Goal: Information Seeking & Learning: Learn about a topic

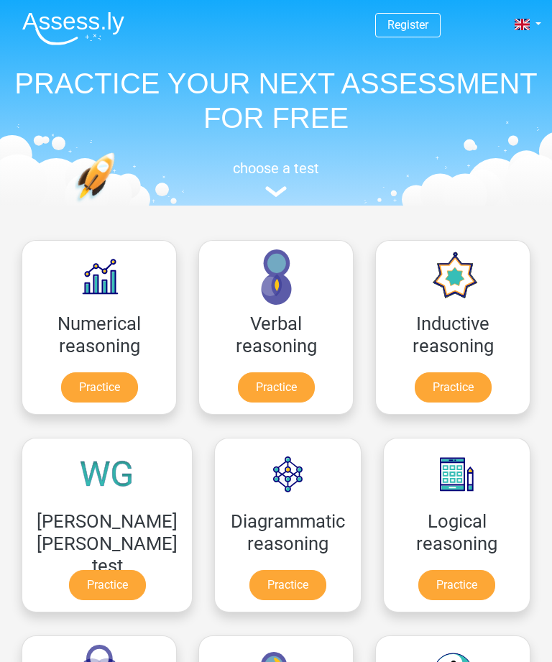
click at [117, 393] on link "Practice" at bounding box center [99, 387] width 77 height 30
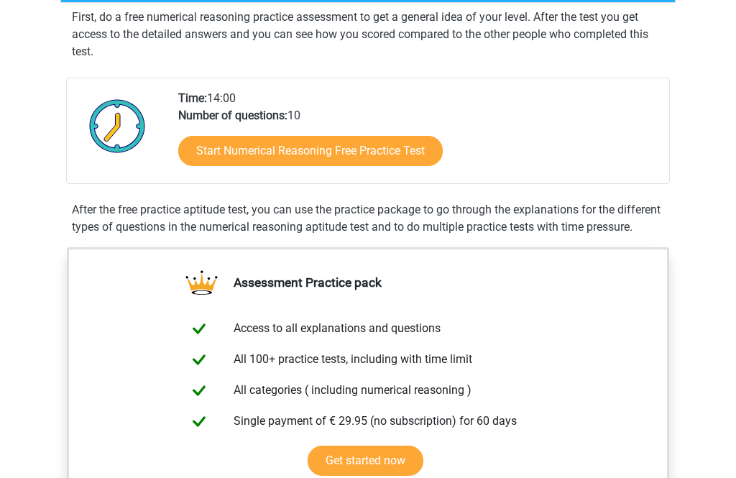
scroll to position [278, 0]
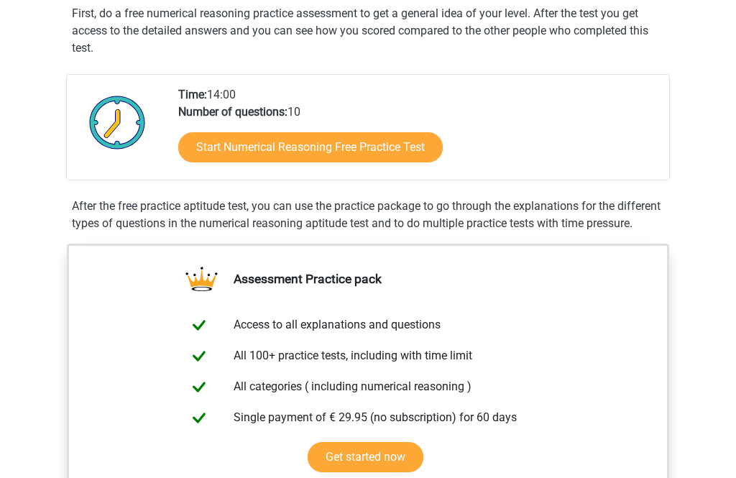
click at [367, 139] on link "Start Numerical Reasoning Free Practice Test" at bounding box center [310, 147] width 265 height 30
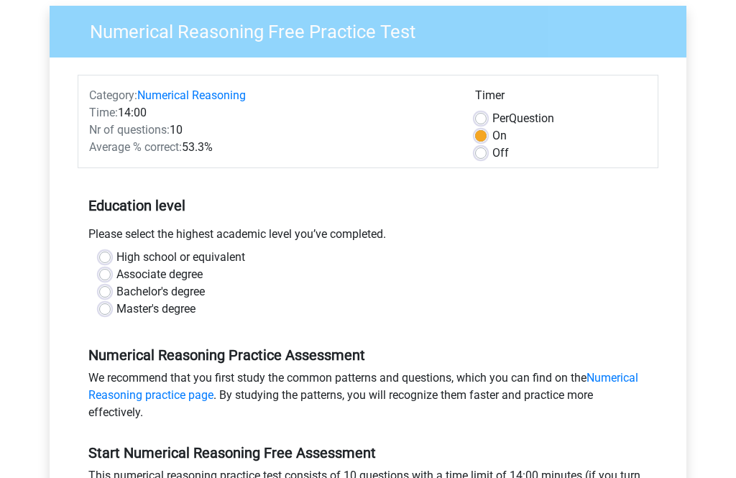
scroll to position [114, 0]
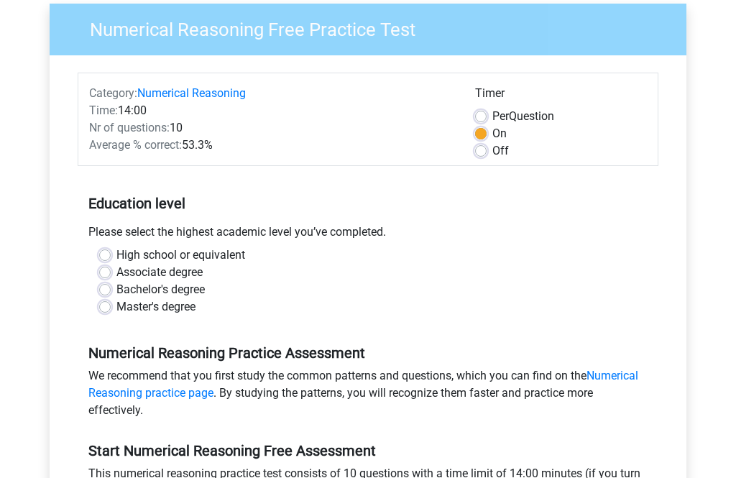
click at [201, 242] on div "Please select the highest academic level you’ve completed." at bounding box center [368, 235] width 581 height 23
click at [231, 254] on label "High school or equivalent" at bounding box center [180, 255] width 129 height 17
click at [111, 254] on input "High school or equivalent" at bounding box center [105, 254] width 12 height 14
radio input "true"
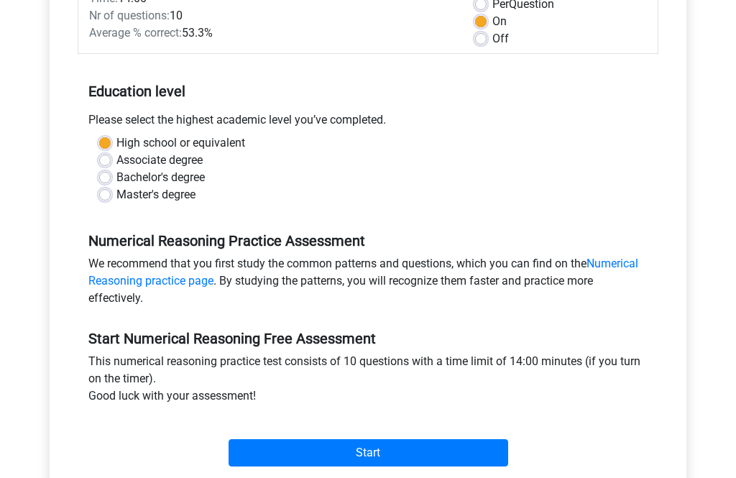
scroll to position [238, 0]
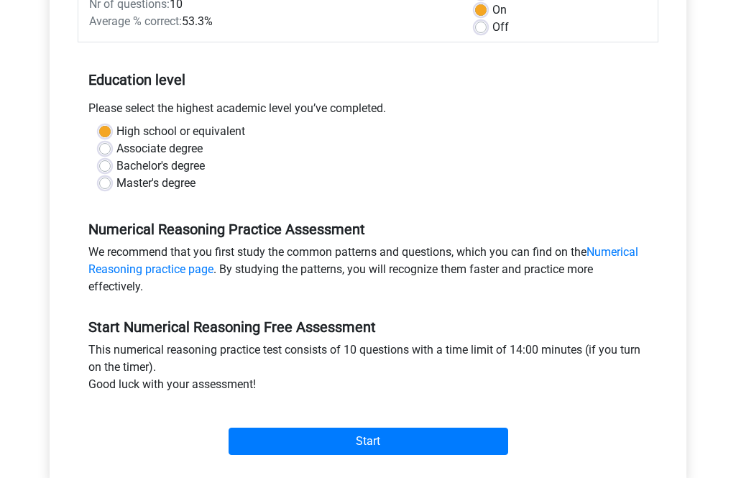
click at [363, 438] on input "Start" at bounding box center [369, 441] width 280 height 27
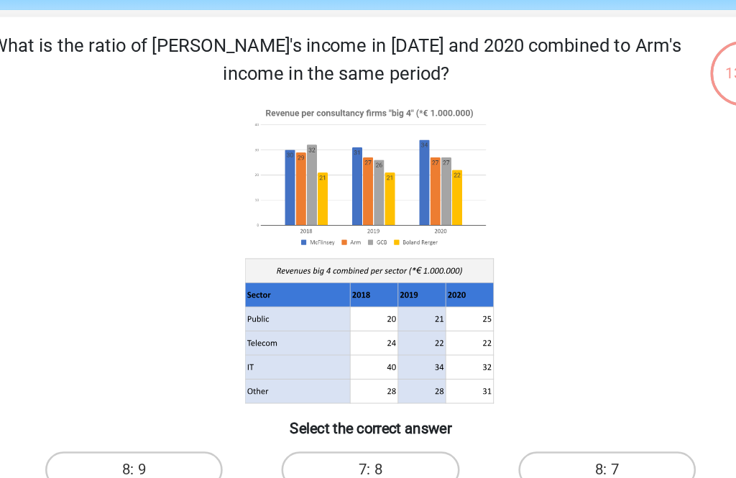
scroll to position [52, 0]
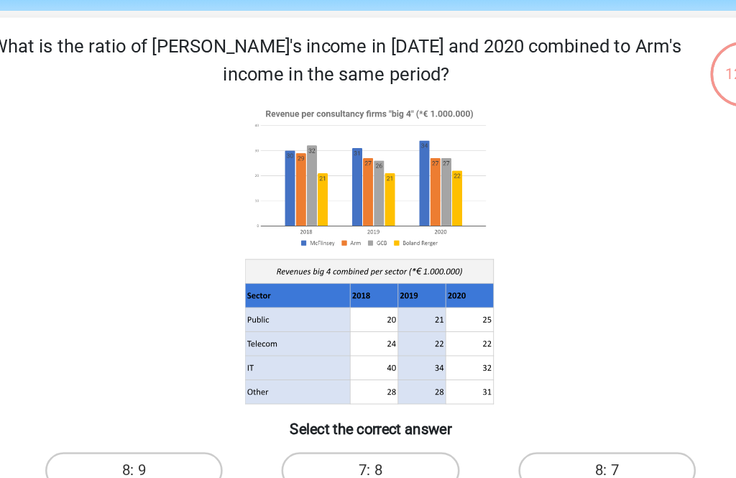
click at [489, 382] on label "8: 7" at bounding box center [553, 368] width 139 height 29
click at [553, 377] on input "8: 7" at bounding box center [557, 372] width 9 height 9
radio input "true"
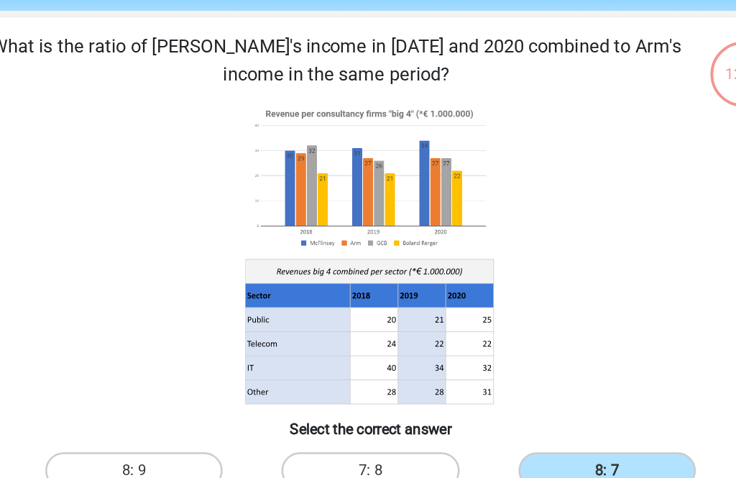
click at [484, 362] on label "8: 7" at bounding box center [553, 368] width 139 height 29
click at [553, 368] on input "8: 7" at bounding box center [557, 372] width 9 height 9
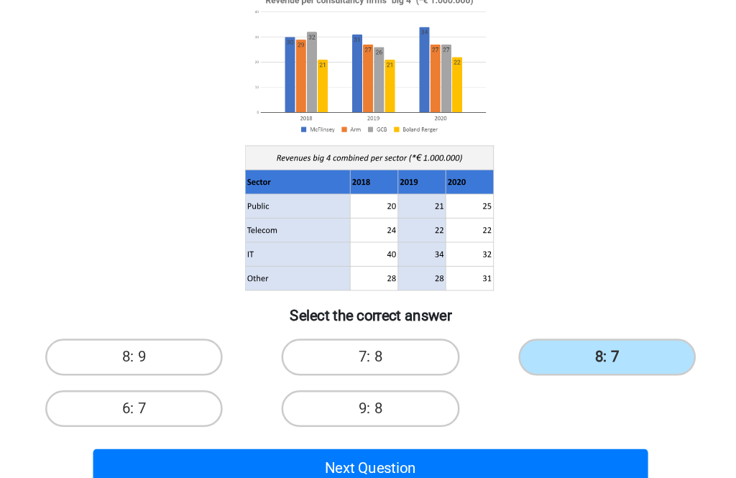
click at [391, 419] on button "Next Question" at bounding box center [368, 434] width 435 height 30
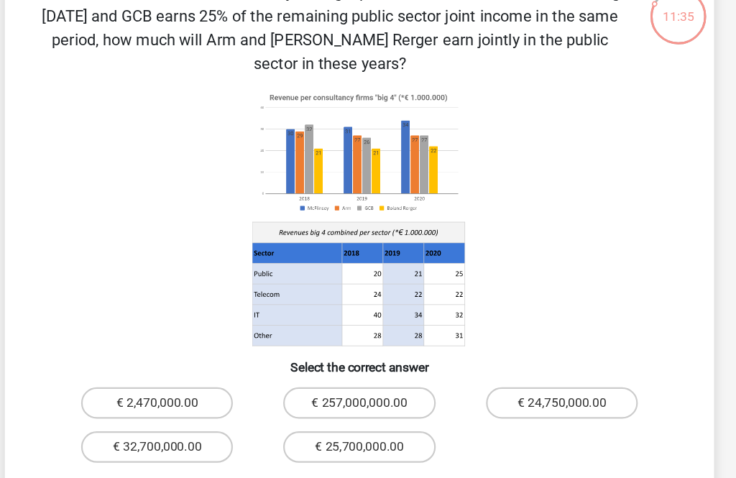
scroll to position [96, 0]
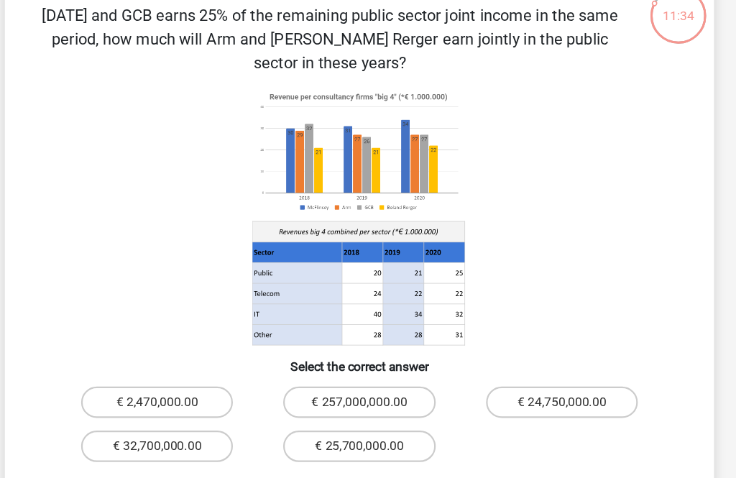
click at [541, 354] on label "€ 24,750,000.00" at bounding box center [553, 368] width 139 height 29
click at [553, 368] on input "€ 24,750,000.00" at bounding box center [557, 372] width 9 height 9
radio input "true"
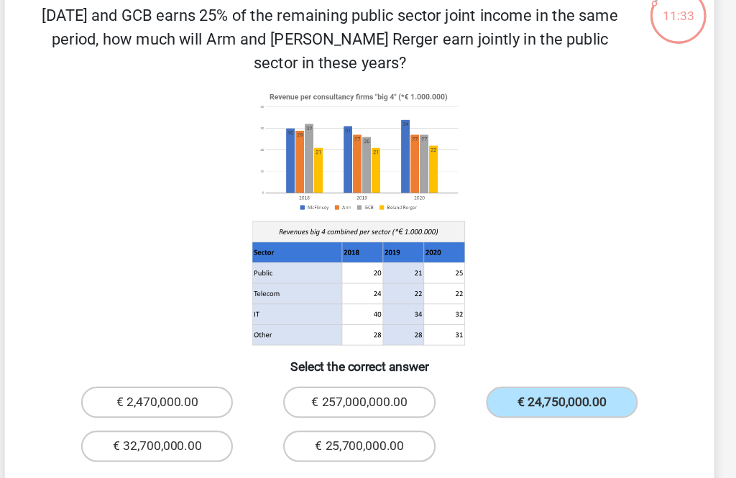
click at [183, 442] on button "Next Question" at bounding box center [368, 455] width 435 height 30
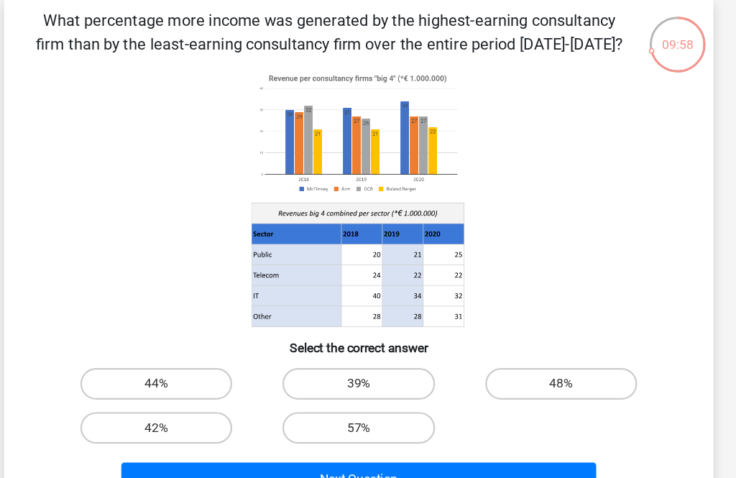
scroll to position [68, 0]
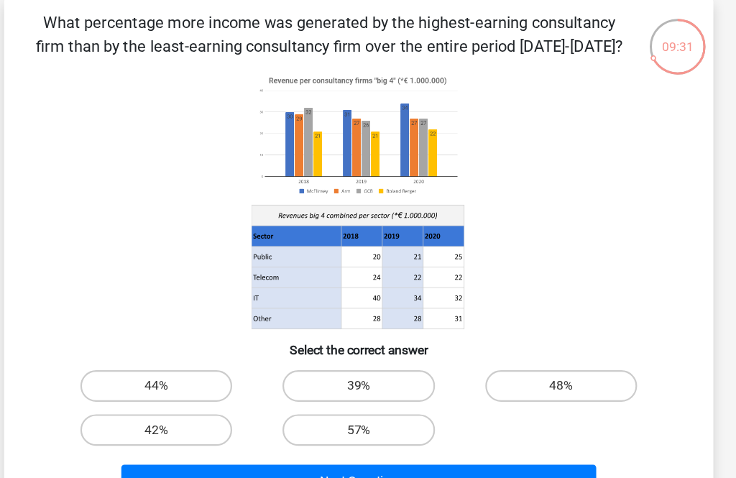
click at [555, 349] on label "48%" at bounding box center [553, 353] width 139 height 29
click at [555, 353] on input "48%" at bounding box center [557, 357] width 9 height 9
radio input "true"
click at [522, 450] on button "Next Question" at bounding box center [368, 440] width 435 height 30
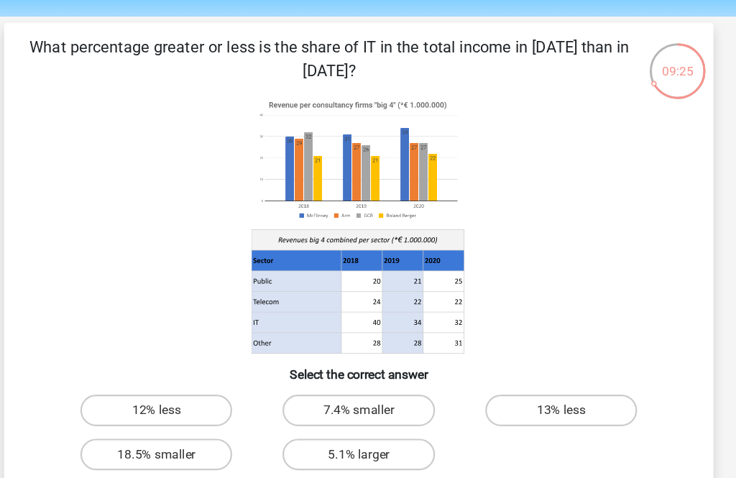
scroll to position [46, 0]
click at [180, 471] on button "Next Question" at bounding box center [368, 461] width 435 height 30
click at [160, 471] on button "Next Question" at bounding box center [368, 461] width 435 height 30
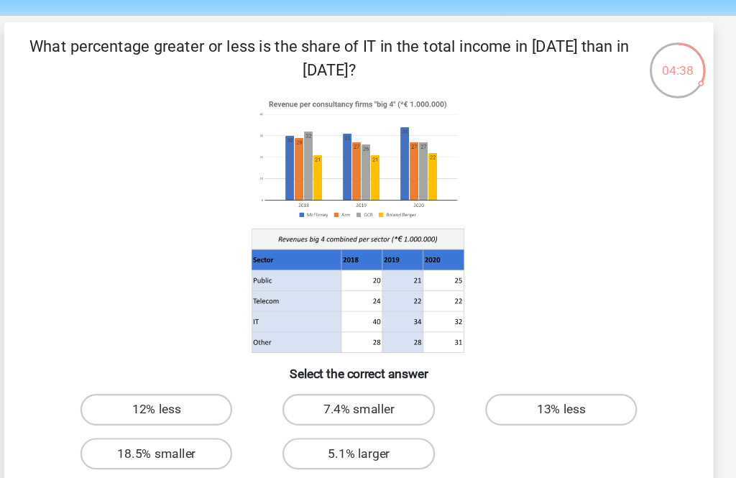
click at [505, 355] on div "13% less" at bounding box center [553, 374] width 185 height 40
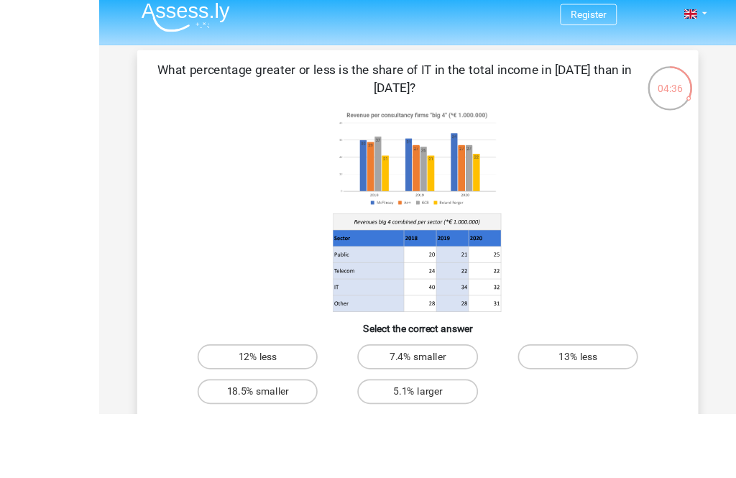
scroll to position [142, 0]
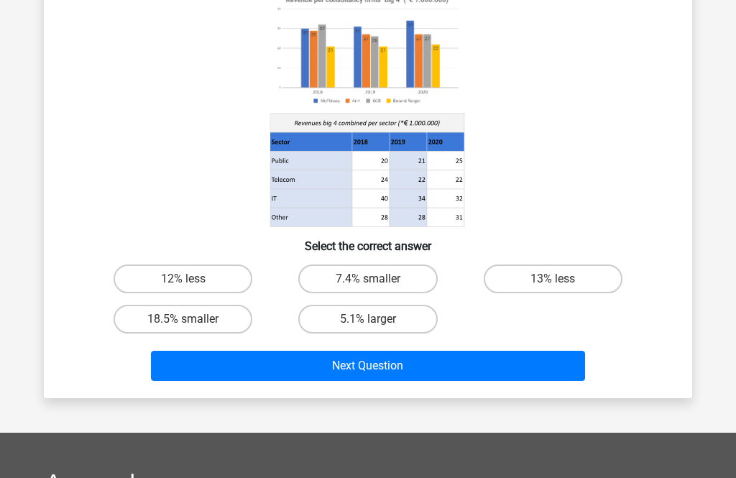
click at [548, 277] on label "13% less" at bounding box center [553, 279] width 139 height 29
click at [553, 279] on input "13% less" at bounding box center [557, 283] width 9 height 9
radio input "true"
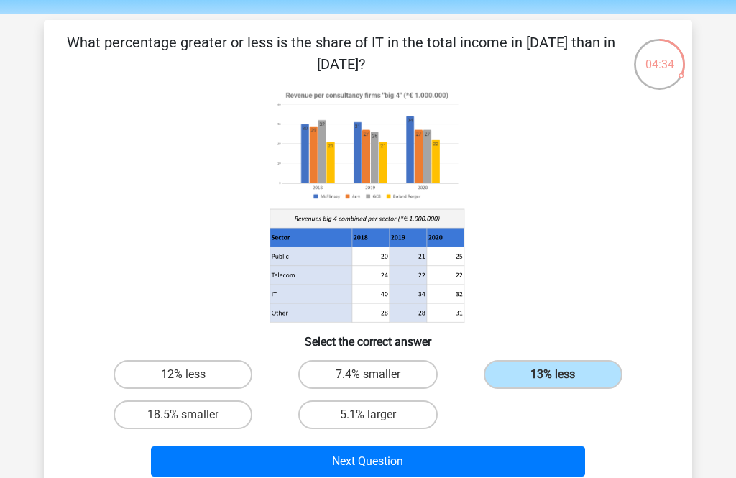
scroll to position [57, 0]
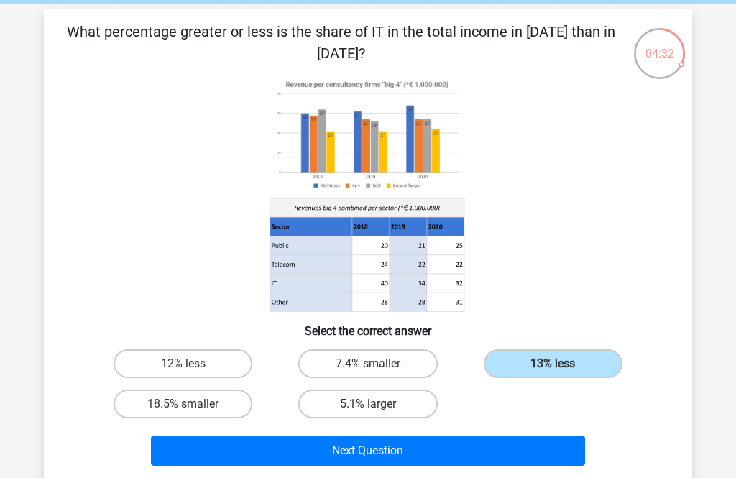
click at [527, 451] on button "Next Question" at bounding box center [368, 451] width 435 height 30
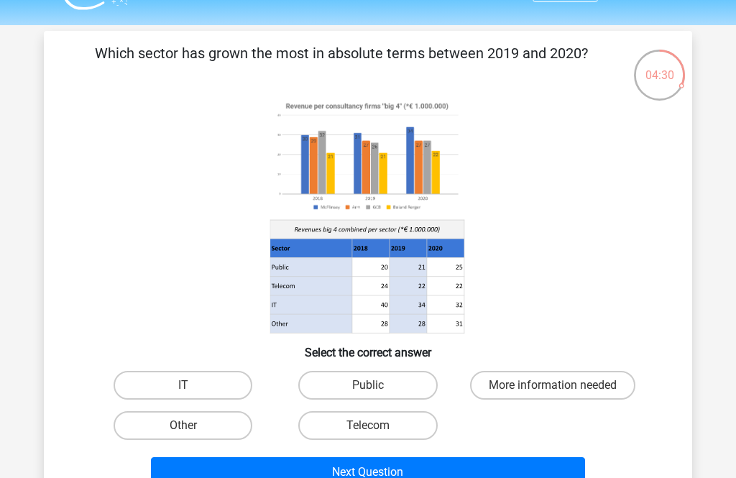
scroll to position [32, 0]
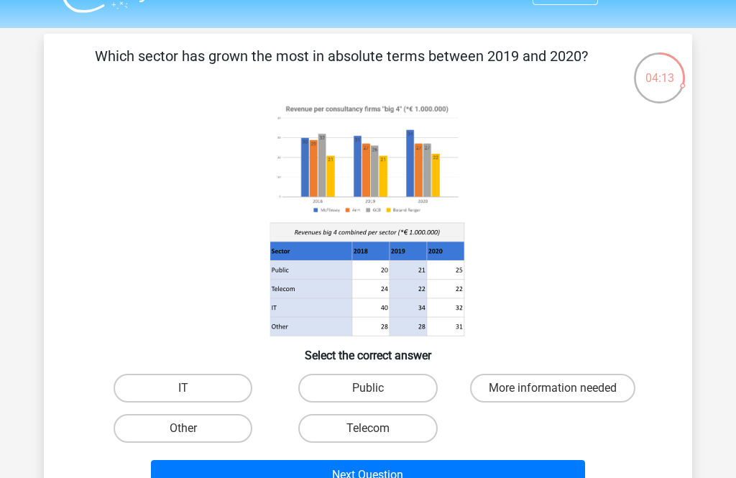
click at [419, 393] on label "Public" at bounding box center [367, 388] width 139 height 29
click at [377, 393] on input "Public" at bounding box center [372, 392] width 9 height 9
radio input "true"
click at [434, 477] on button "Next Question" at bounding box center [368, 475] width 435 height 30
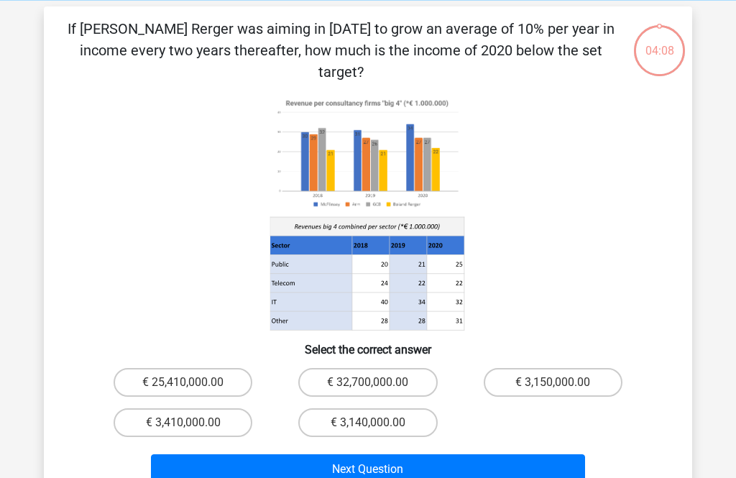
scroll to position [66, 0]
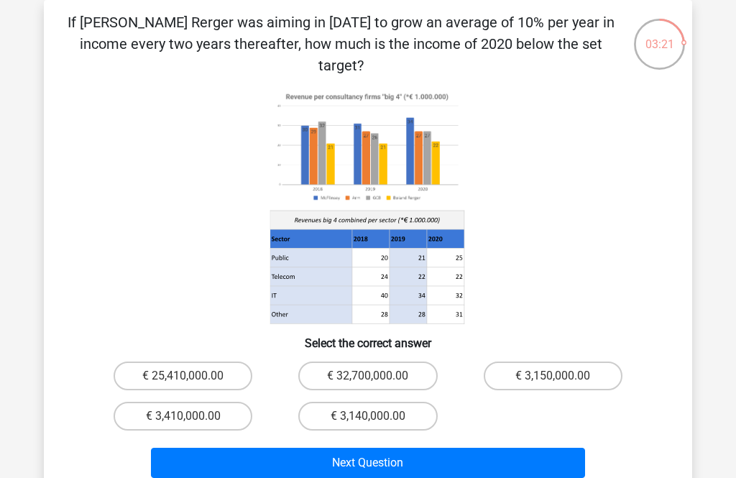
click at [211, 402] on label "€ 3,410,000.00" at bounding box center [183, 416] width 139 height 29
click at [193, 416] on input "€ 3,410,000.00" at bounding box center [187, 420] width 9 height 9
radio input "true"
click at [255, 448] on button "Next Question" at bounding box center [368, 463] width 435 height 30
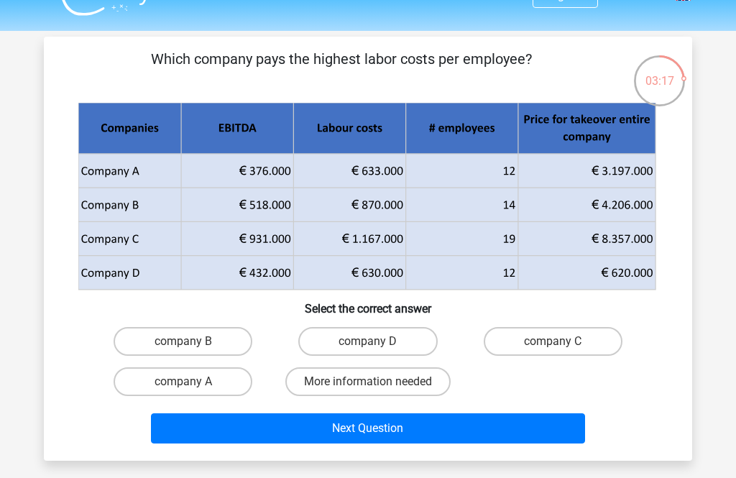
scroll to position [29, 0]
click at [221, 336] on label "company B" at bounding box center [183, 341] width 139 height 29
click at [193, 341] on input "company B" at bounding box center [187, 345] width 9 height 9
radio input "true"
click at [535, 426] on button "Next Question" at bounding box center [368, 428] width 435 height 30
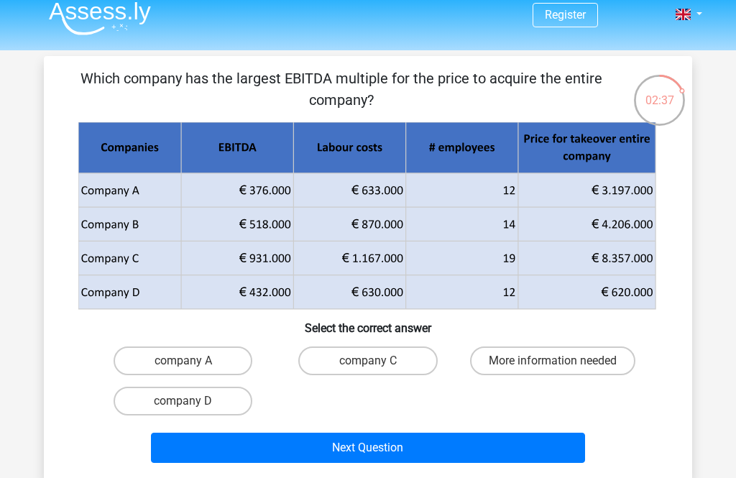
scroll to position [9, 0]
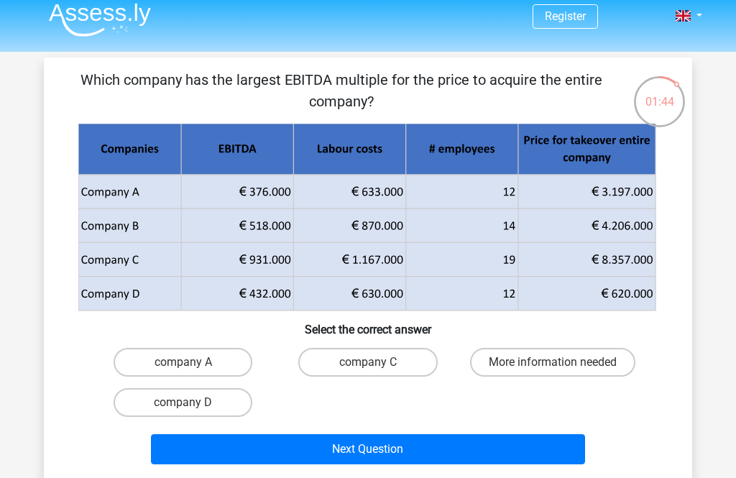
click at [339, 359] on label "company C" at bounding box center [367, 362] width 139 height 29
click at [368, 362] on input "company C" at bounding box center [372, 366] width 9 height 9
radio input "true"
click at [285, 459] on button "Next Question" at bounding box center [368, 449] width 435 height 30
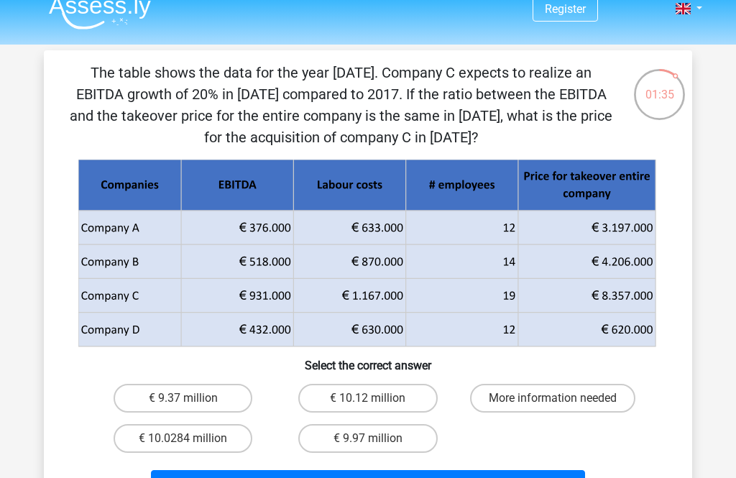
scroll to position [16, 0]
click at [482, 402] on label "More information needed" at bounding box center [552, 398] width 165 height 29
click at [553, 402] on input "More information needed" at bounding box center [557, 402] width 9 height 9
radio input "true"
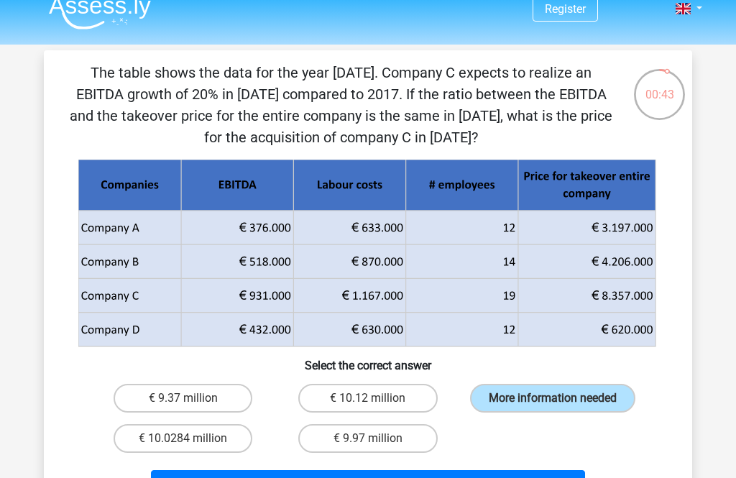
click at [300, 477] on button "Next Question" at bounding box center [368, 485] width 435 height 30
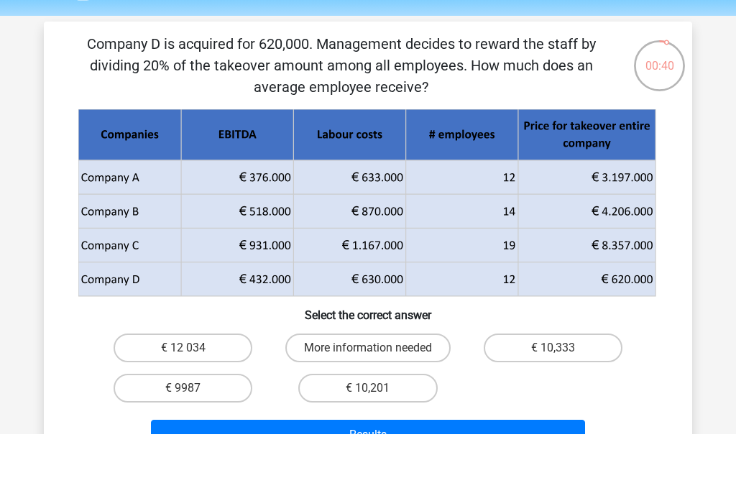
scroll to position [45, 0]
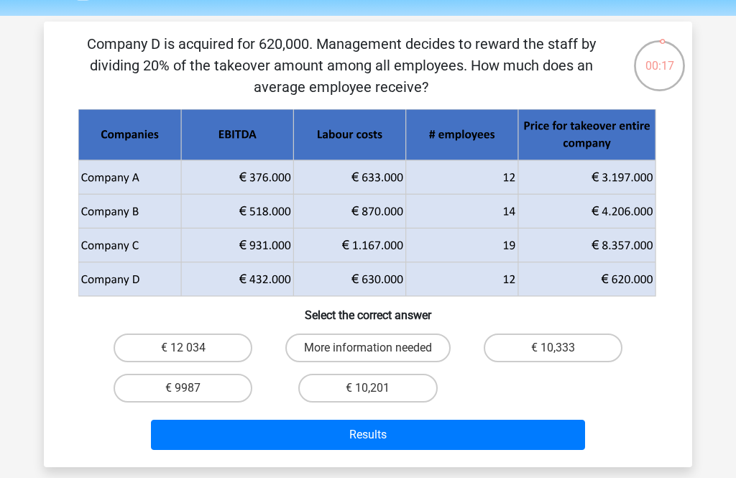
click at [592, 352] on label "€ 10,333" at bounding box center [553, 348] width 139 height 29
click at [562, 352] on input "€ 10,333" at bounding box center [557, 352] width 9 height 9
radio input "true"
click at [543, 443] on button "Results" at bounding box center [368, 435] width 435 height 30
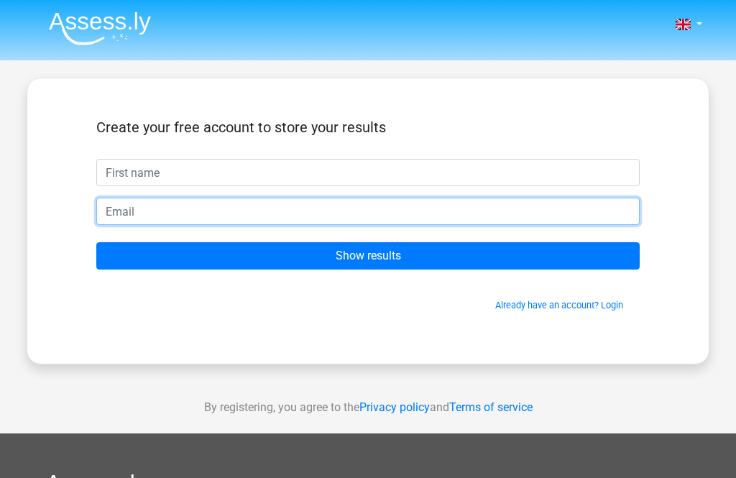
click at [497, 201] on input "email" at bounding box center [367, 211] width 543 height 27
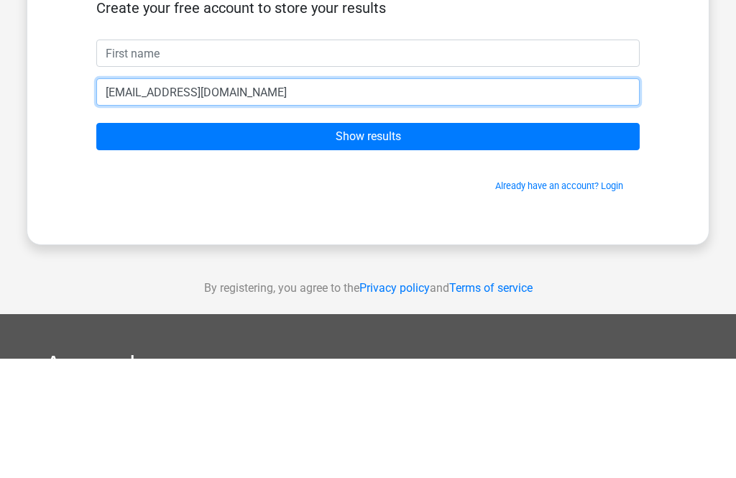
type input "[EMAIL_ADDRESS][DOMAIN_NAME]"
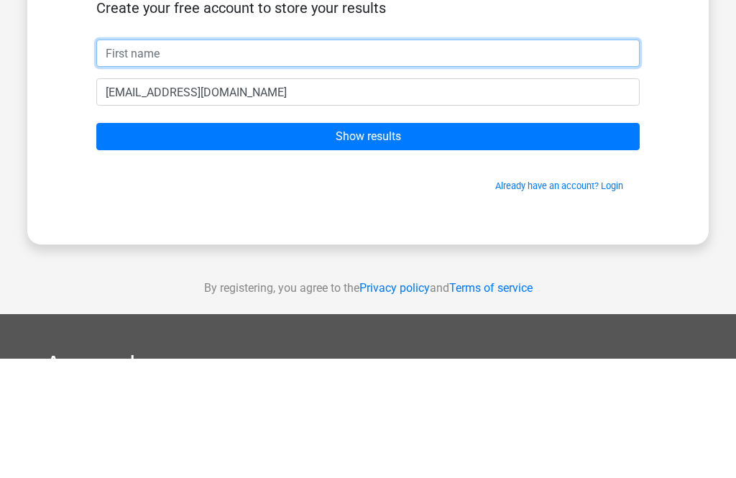
click at [161, 159] on input "text" at bounding box center [367, 172] width 543 height 27
type input "[PERSON_NAME]"
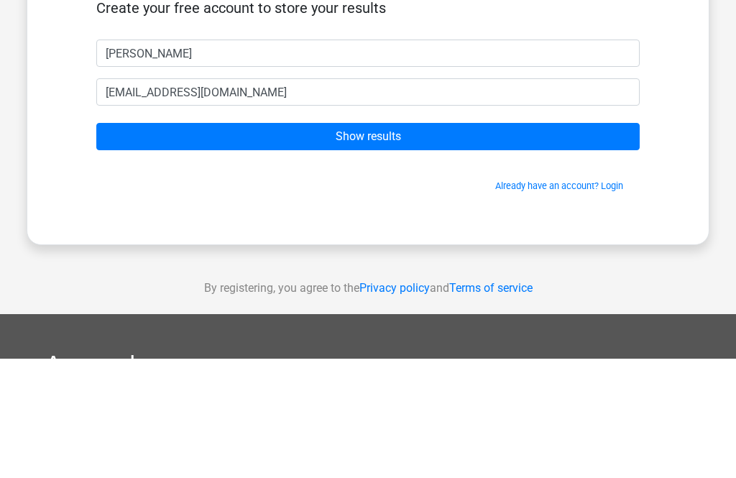
click at [512, 242] on input "Show results" at bounding box center [367, 255] width 543 height 27
click at [560, 242] on input "Show results" at bounding box center [367, 255] width 543 height 27
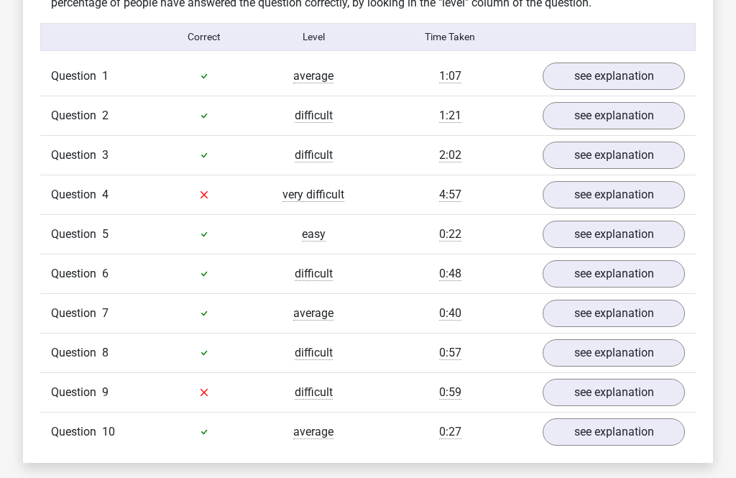
scroll to position [1090, 0]
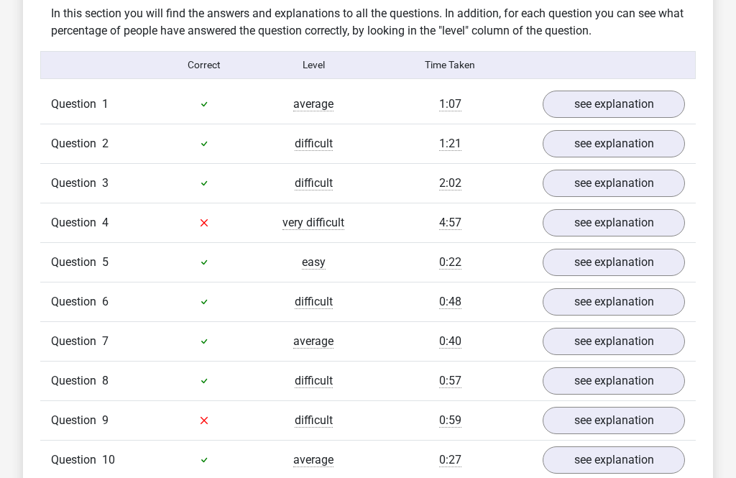
click at [607, 420] on link "see explanation" at bounding box center [614, 421] width 142 height 27
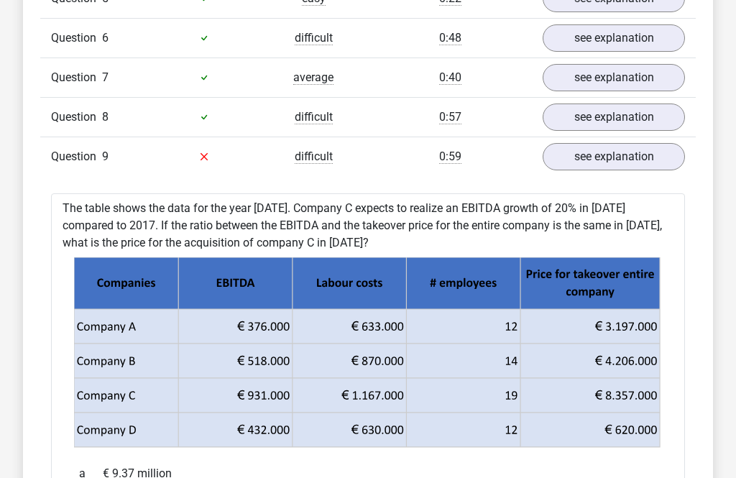
scroll to position [1373, 0]
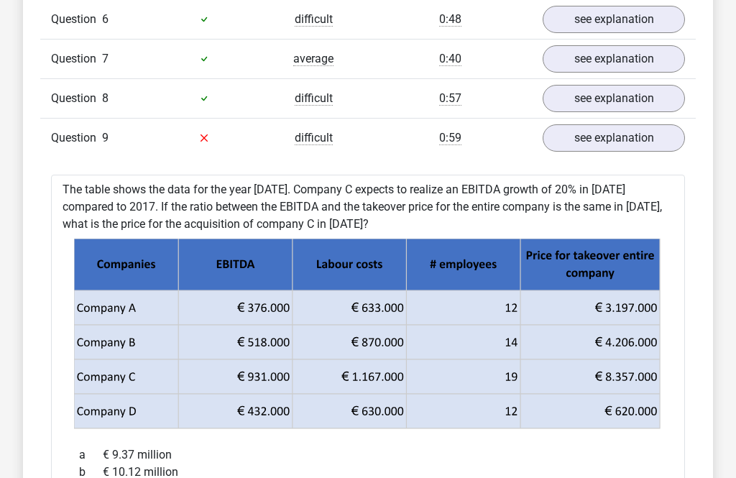
click at [662, 88] on link "see explanation" at bounding box center [614, 98] width 142 height 27
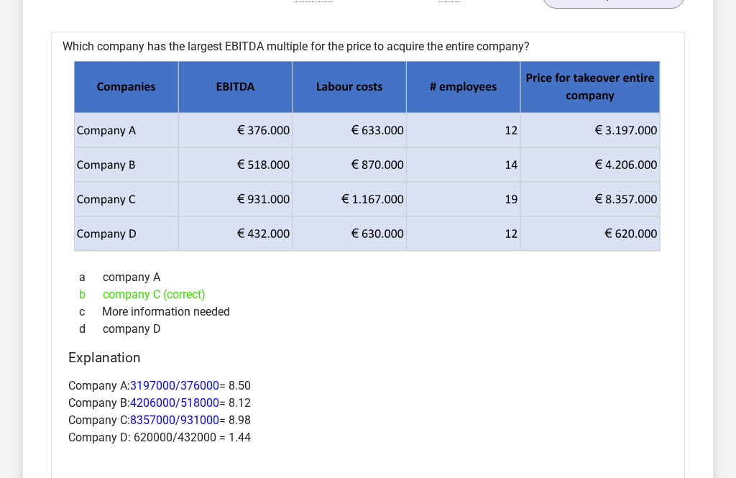
scroll to position [1476, 0]
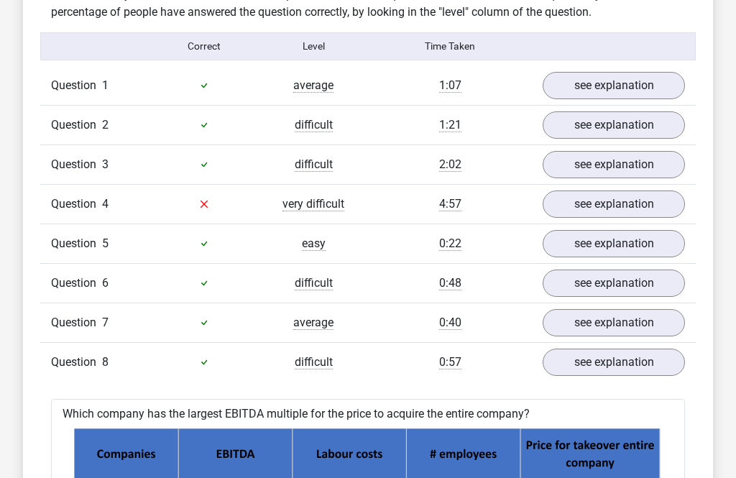
click at [643, 196] on link "see explanation" at bounding box center [614, 204] width 142 height 27
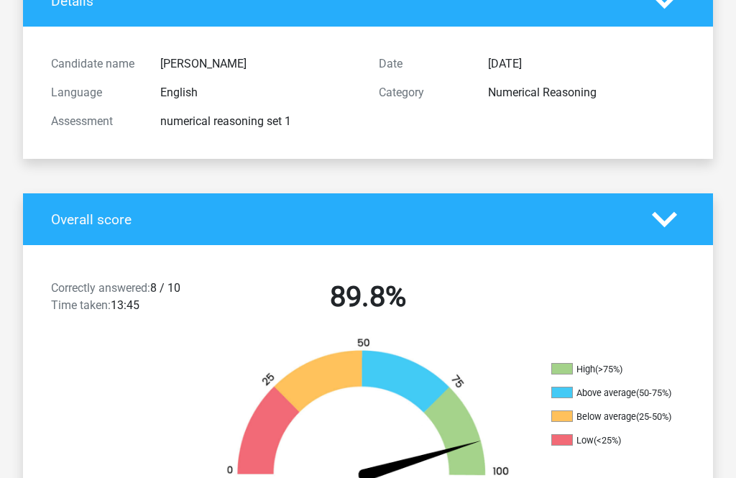
scroll to position [0, 0]
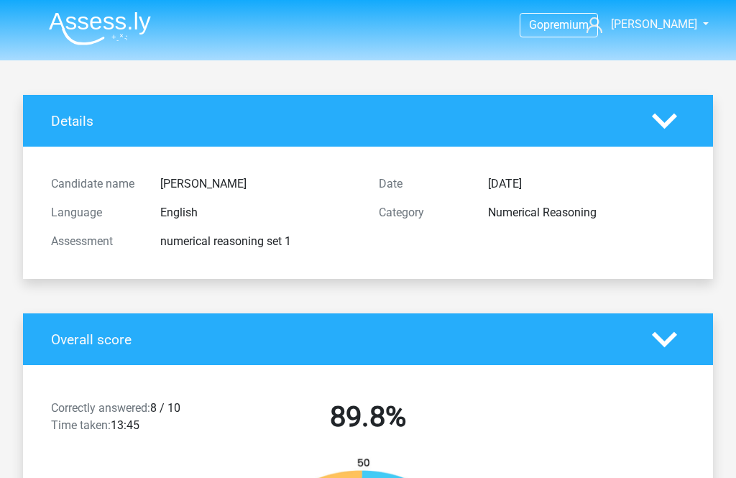
click at [677, 111] on icon at bounding box center [664, 121] width 25 height 25
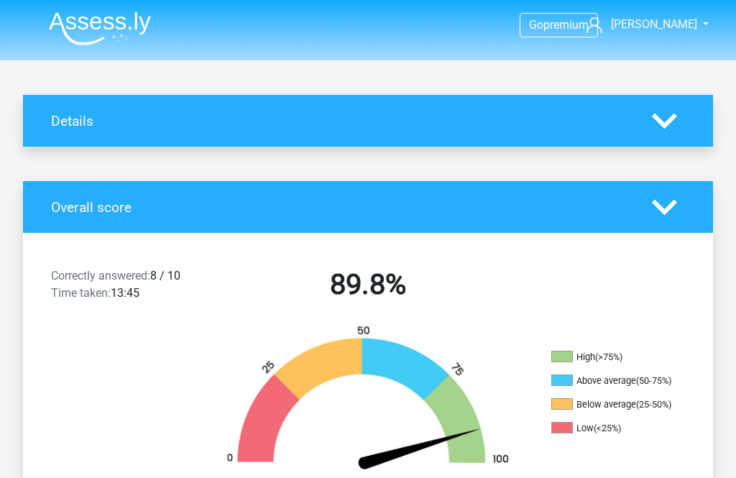
click at [673, 122] on icon at bounding box center [664, 121] width 25 height 25
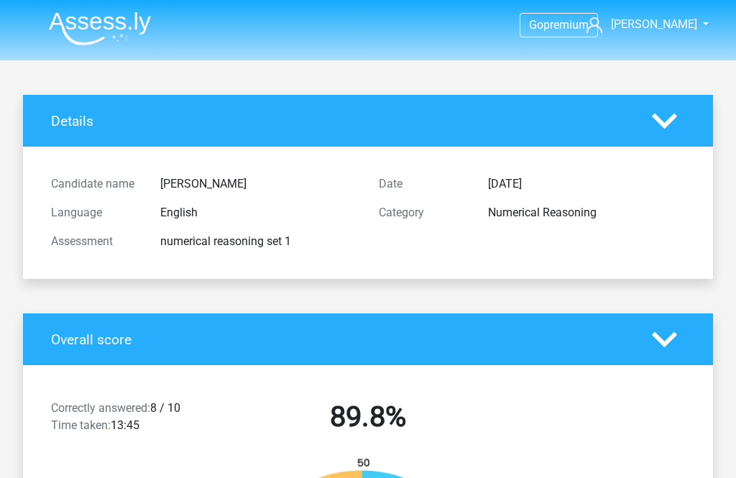
click at [671, 27] on span "[PERSON_NAME]" at bounding box center [654, 24] width 86 height 14
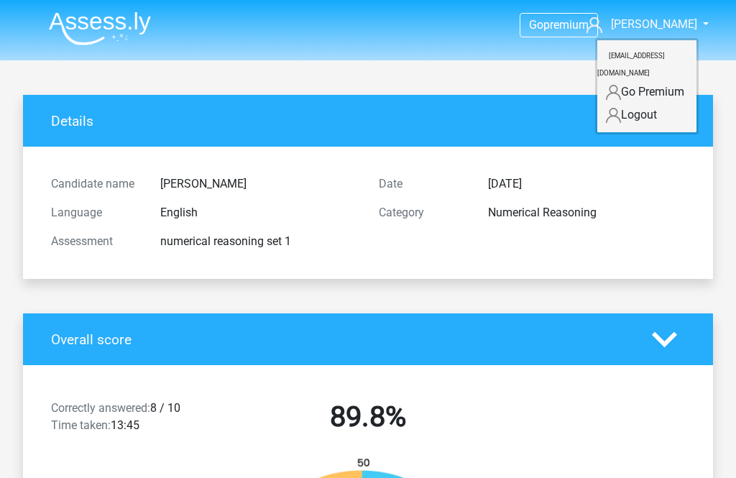
click at [660, 216] on div "Numerical Reasoning" at bounding box center [586, 212] width 219 height 17
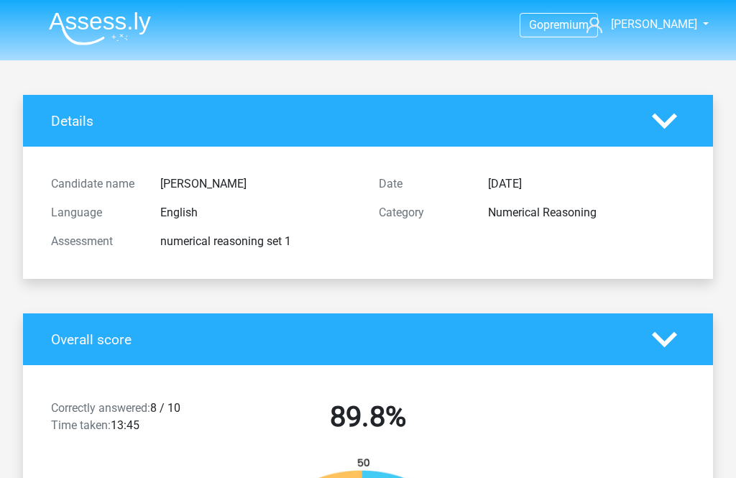
click at [95, 21] on img at bounding box center [100, 29] width 102 height 34
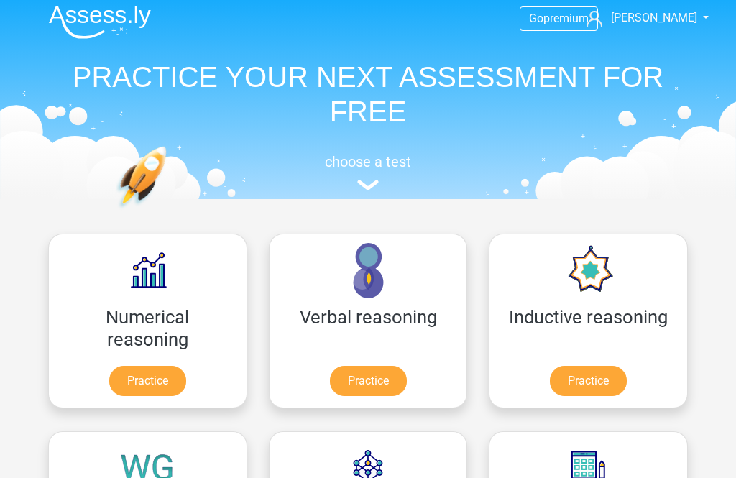
scroll to position [11, 0]
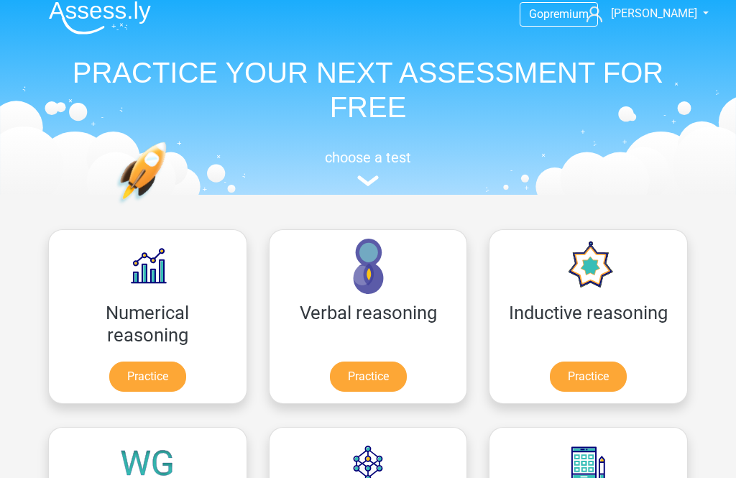
click at [330, 376] on link "Practice" at bounding box center [368, 377] width 77 height 30
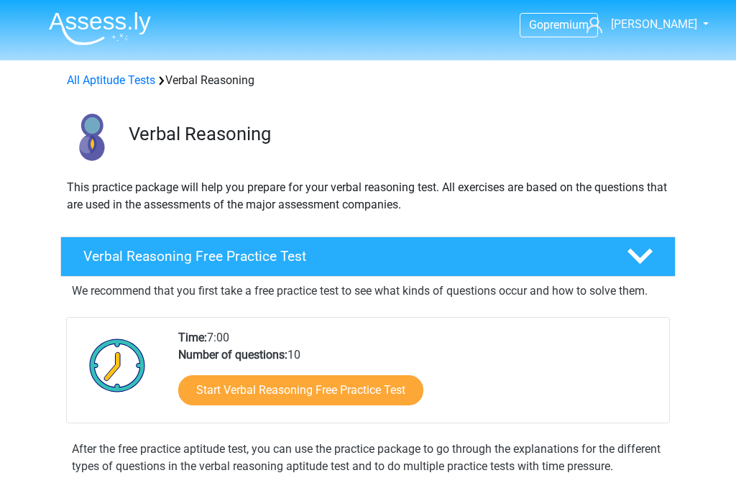
click at [578, 237] on div "Verbal Reasoning Free Practice Test" at bounding box center [367, 256] width 615 height 40
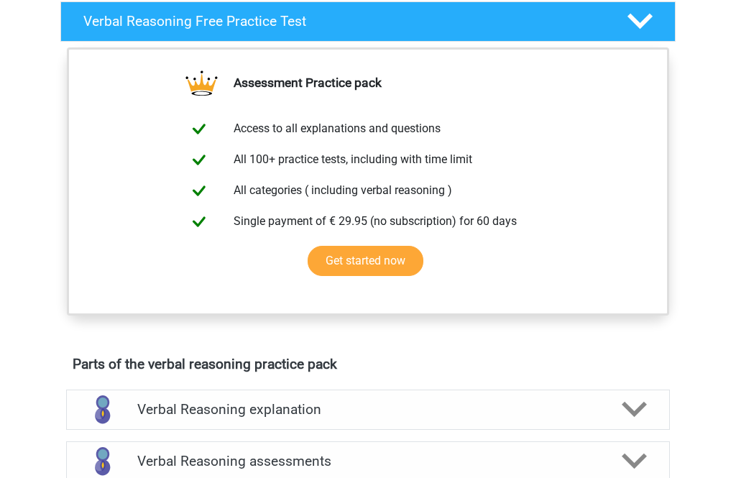
scroll to position [211, 0]
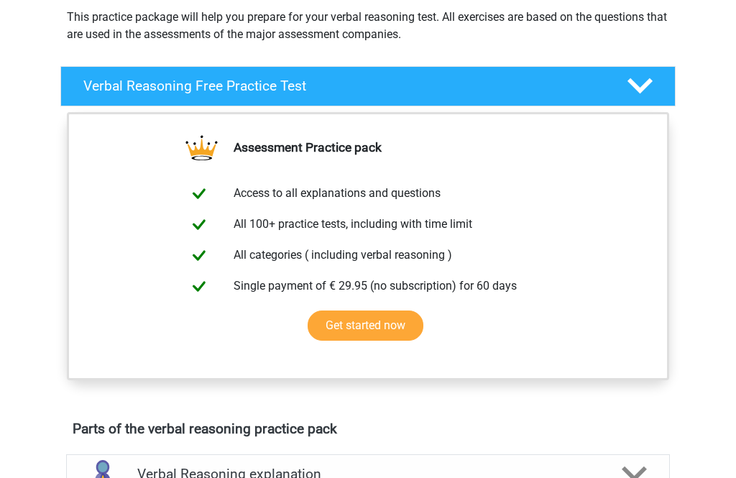
click at [658, 75] on div at bounding box center [639, 86] width 49 height 25
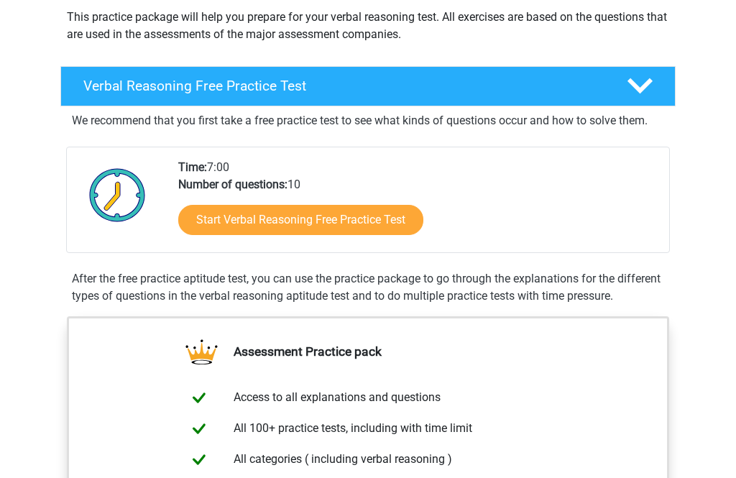
click at [650, 86] on icon at bounding box center [639, 85] width 25 height 25
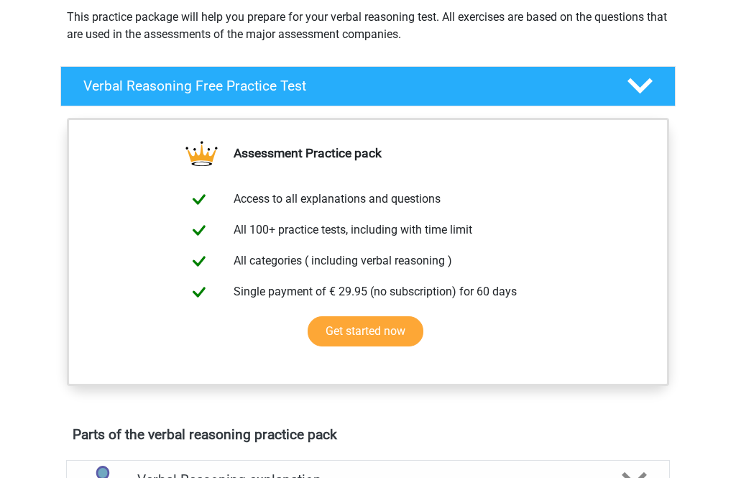
click at [645, 91] on icon at bounding box center [639, 85] width 25 height 25
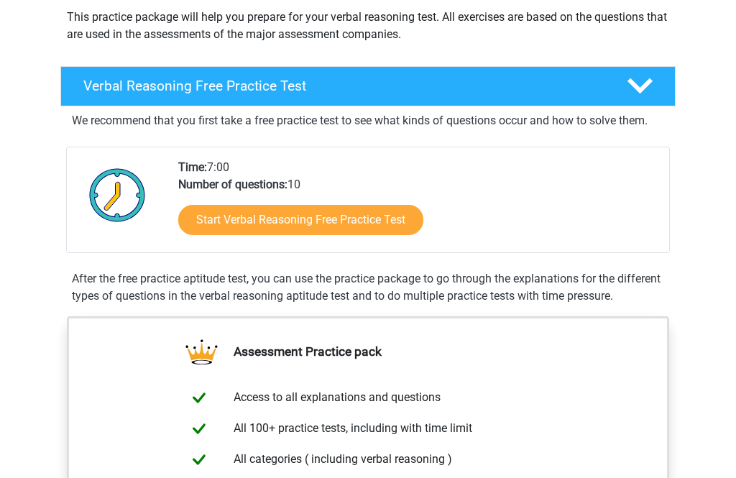
click at [409, 214] on link "Start Verbal Reasoning Free Practice Test" at bounding box center [300, 220] width 245 height 30
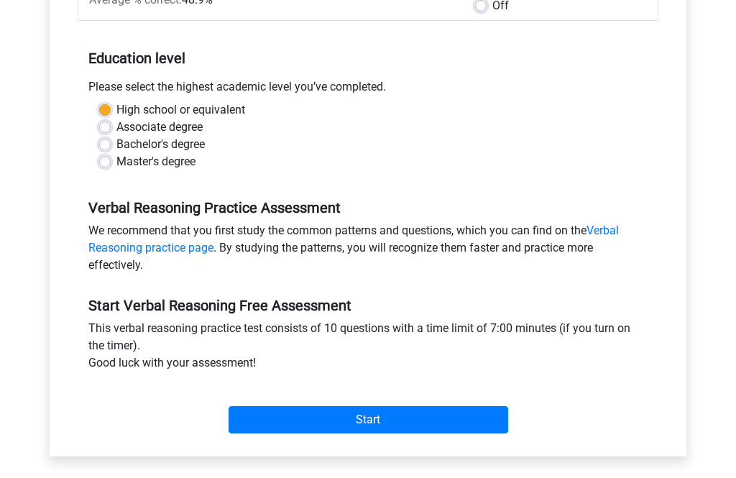
scroll to position [259, 0]
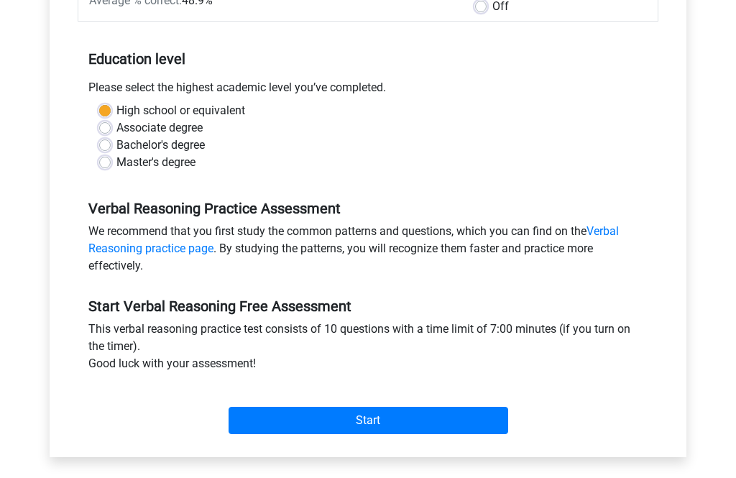
click at [609, 230] on link "Verbal Reasoning practice page" at bounding box center [353, 239] width 530 height 31
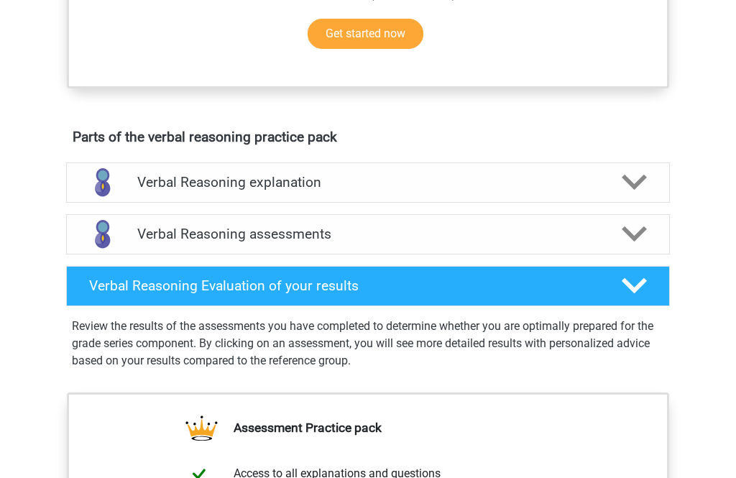
scroll to position [676, 0]
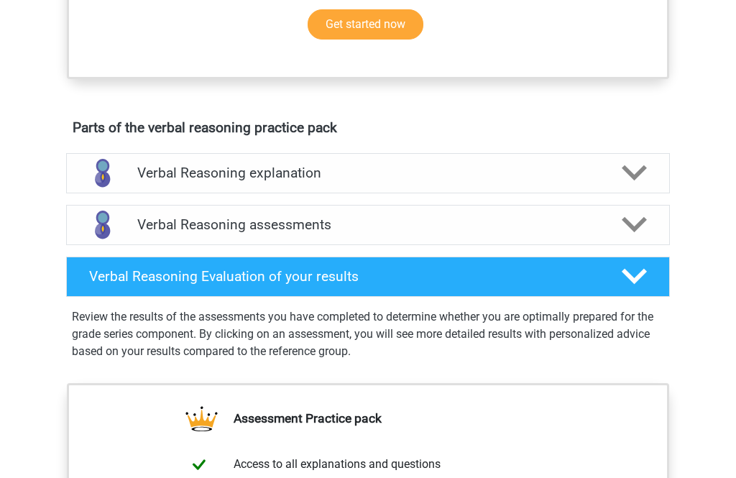
click at [643, 237] on icon at bounding box center [634, 224] width 25 height 25
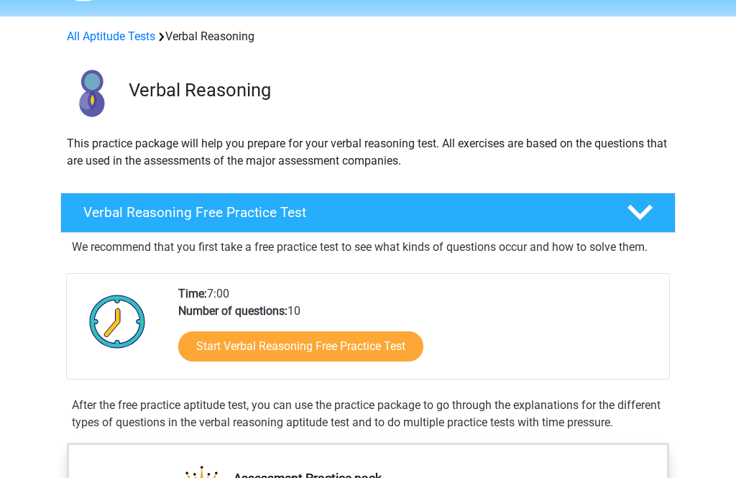
scroll to position [0, 0]
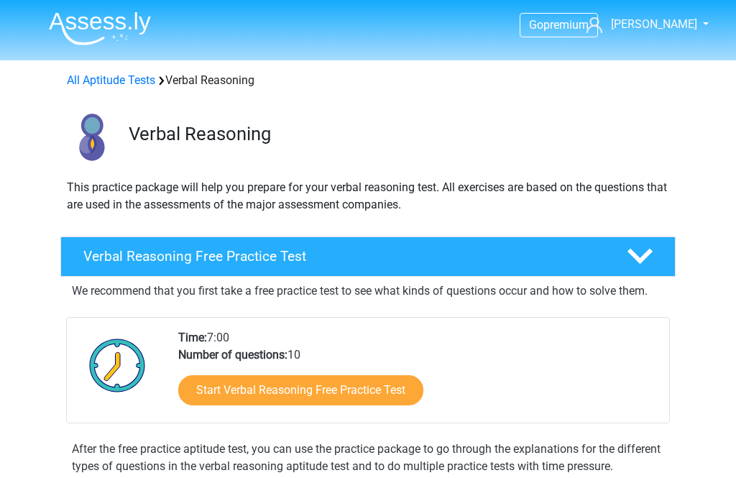
click at [622, 257] on div at bounding box center [639, 256] width 49 height 25
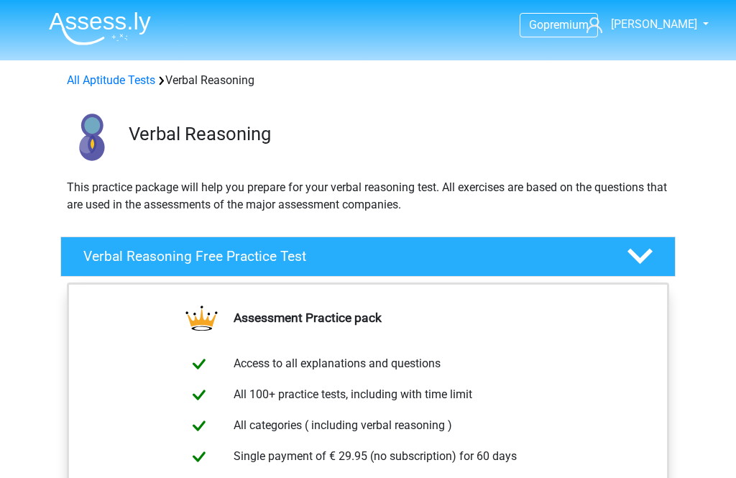
click at [619, 251] on div at bounding box center [639, 256] width 49 height 25
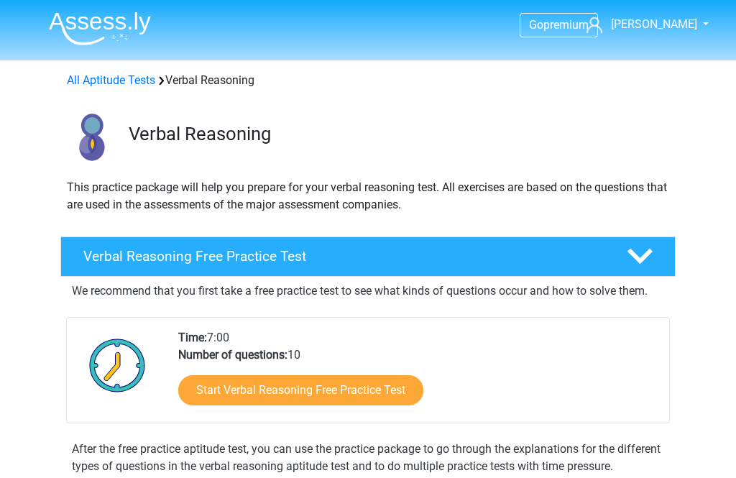
click at [382, 393] on link "Start Verbal Reasoning Free Practice Test" at bounding box center [300, 390] width 245 height 30
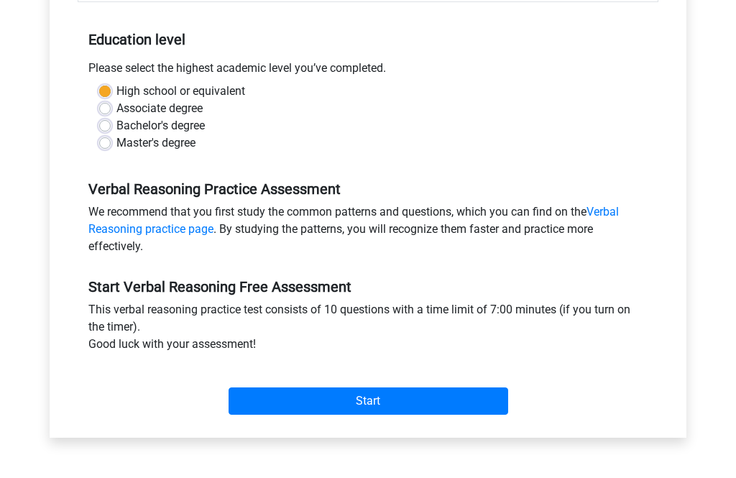
scroll to position [349, 0]
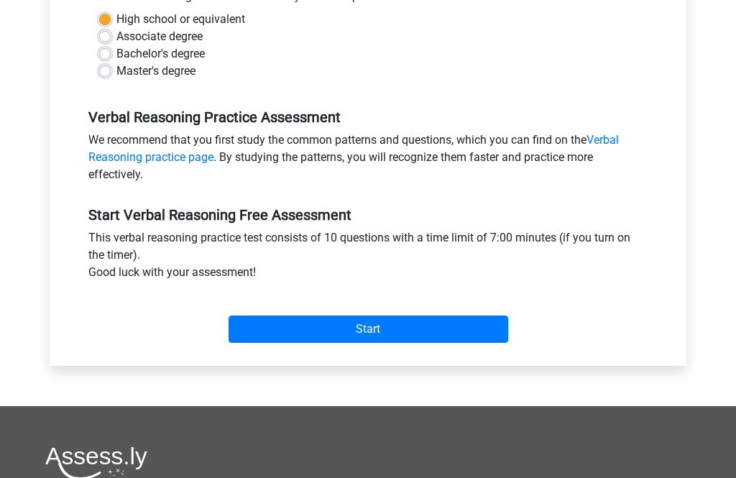
click at [401, 333] on input "Start" at bounding box center [369, 329] width 280 height 27
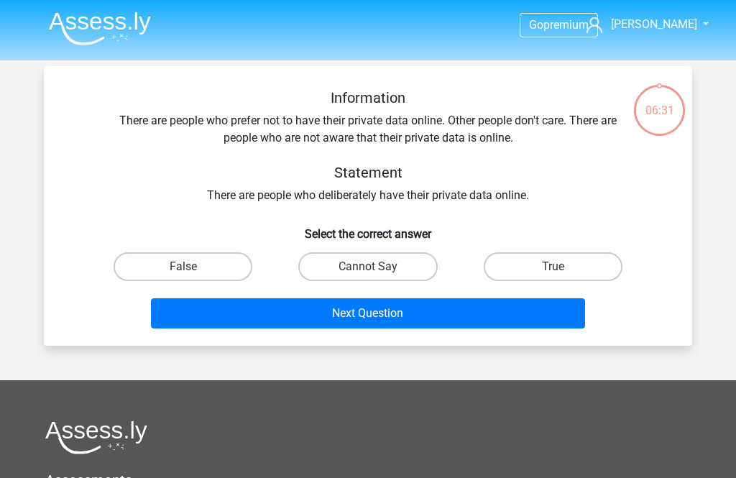
click at [369, 259] on label "Cannot Say" at bounding box center [367, 266] width 139 height 29
click at [369, 267] on input "Cannot Say" at bounding box center [372, 271] width 9 height 9
radio input "true"
click at [199, 279] on label "False" at bounding box center [183, 266] width 139 height 29
click at [193, 276] on input "False" at bounding box center [187, 271] width 9 height 9
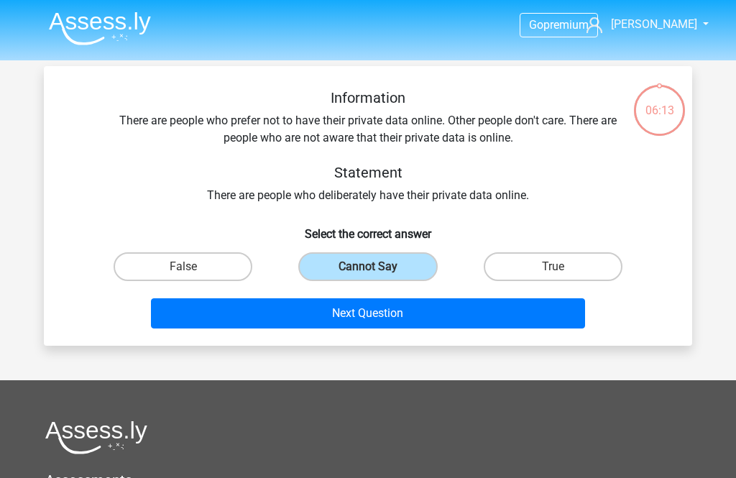
radio input "true"
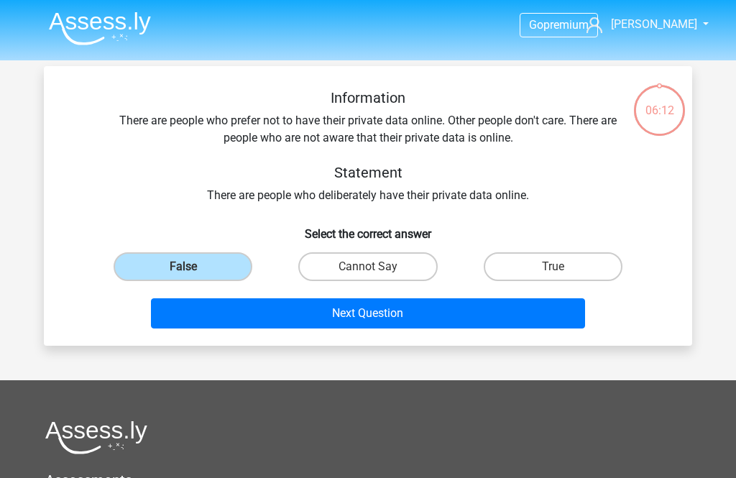
click at [507, 266] on label "True" at bounding box center [553, 266] width 139 height 29
click at [553, 267] on input "True" at bounding box center [557, 271] width 9 height 9
radio input "true"
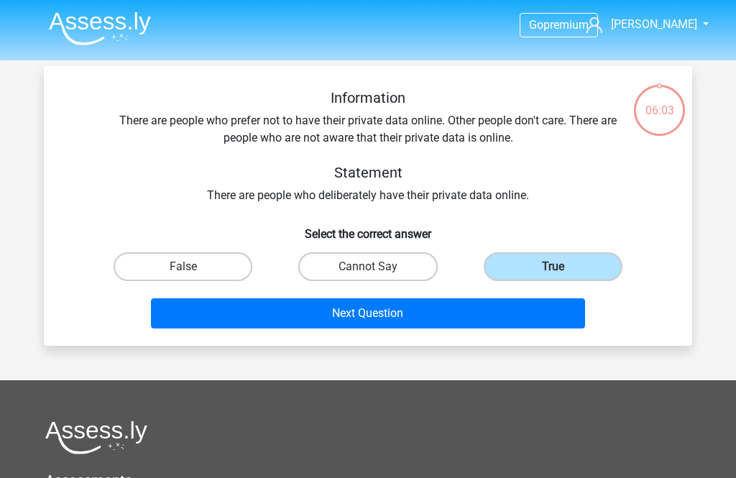
click at [382, 318] on button "Next Question" at bounding box center [368, 313] width 435 height 30
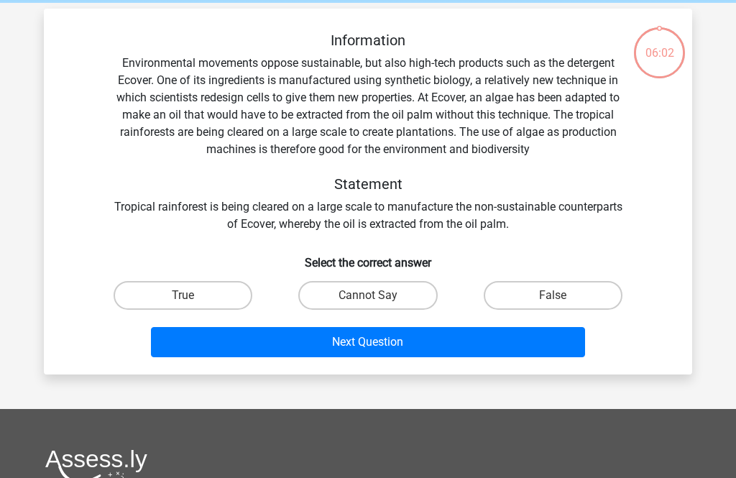
scroll to position [66, 0]
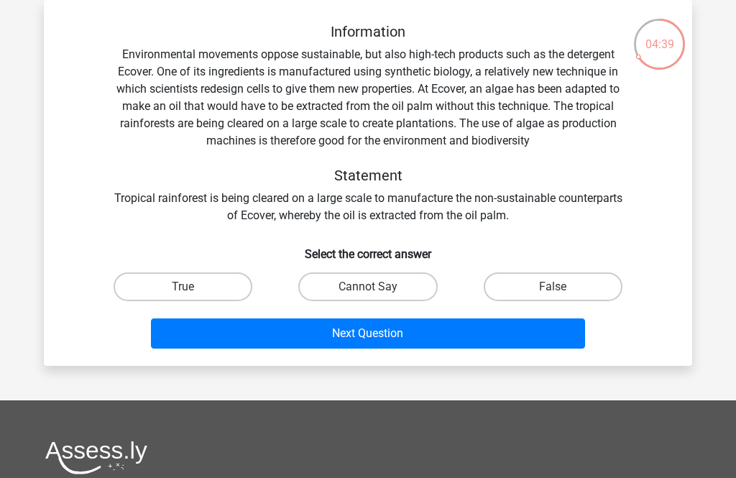
click at [405, 285] on label "Cannot Say" at bounding box center [367, 286] width 139 height 29
click at [377, 287] on input "Cannot Say" at bounding box center [372, 291] width 9 height 9
radio input "true"
click at [422, 348] on button "Next Question" at bounding box center [368, 333] width 435 height 30
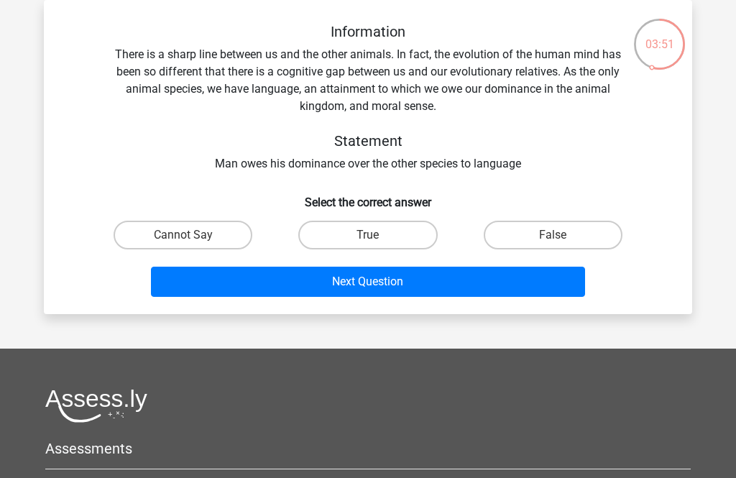
click at [372, 234] on label "True" at bounding box center [367, 235] width 139 height 29
click at [372, 235] on input "True" at bounding box center [372, 239] width 9 height 9
radio input "true"
click at [397, 287] on button "Next Question" at bounding box center [368, 282] width 435 height 30
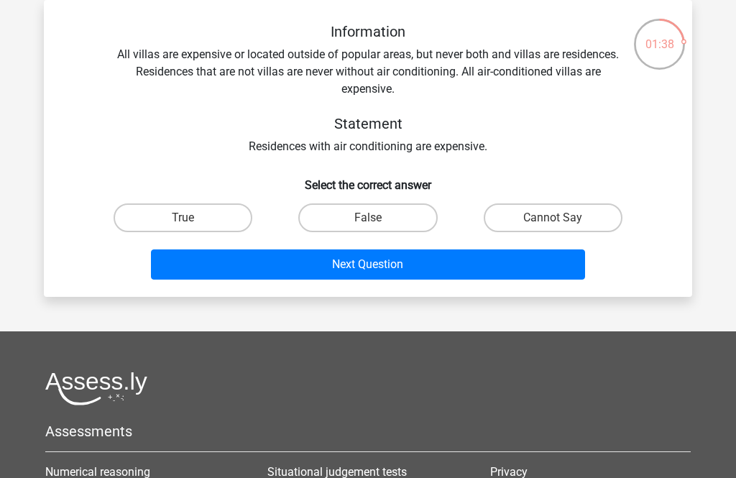
click at [548, 213] on label "Cannot Say" at bounding box center [553, 217] width 139 height 29
click at [553, 218] on input "Cannot Say" at bounding box center [557, 222] width 9 height 9
radio input "true"
click at [516, 279] on button "Next Question" at bounding box center [368, 264] width 435 height 30
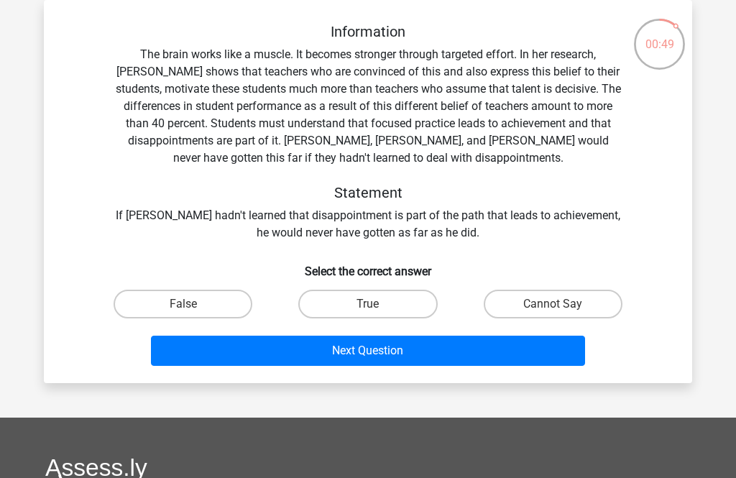
click at [349, 307] on label "True" at bounding box center [367, 304] width 139 height 29
click at [368, 307] on input "True" at bounding box center [372, 308] width 9 height 9
radio input "true"
click at [360, 362] on button "Next Question" at bounding box center [368, 351] width 435 height 30
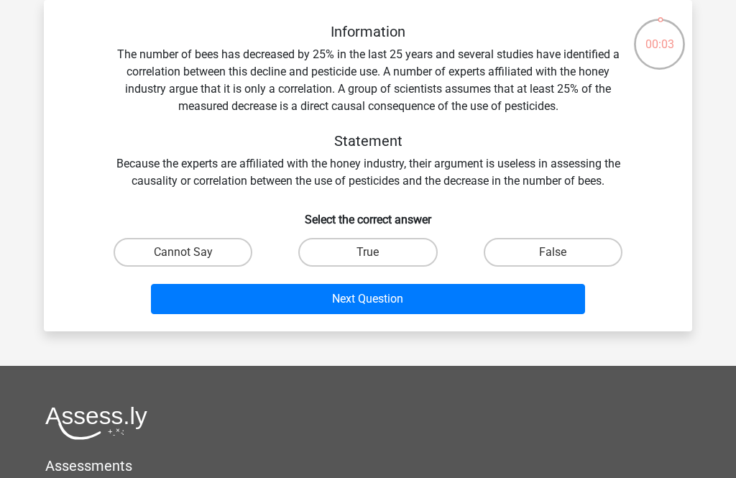
click at [570, 257] on label "False" at bounding box center [553, 252] width 139 height 29
click at [562, 257] on input "False" at bounding box center [557, 256] width 9 height 9
radio input "true"
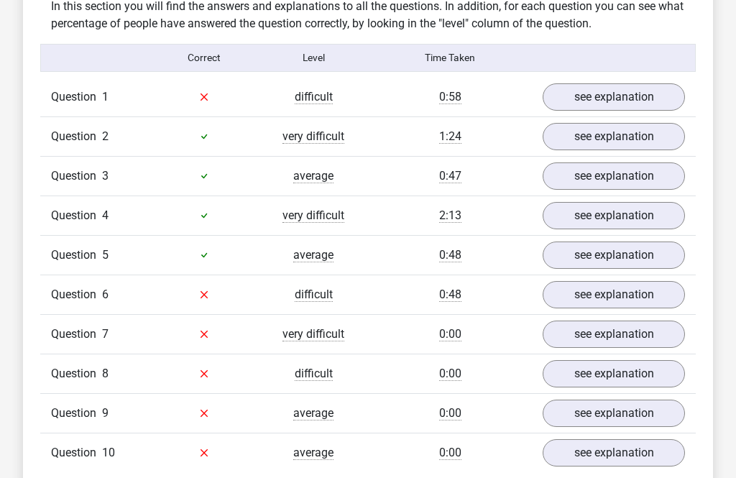
scroll to position [1116, 0]
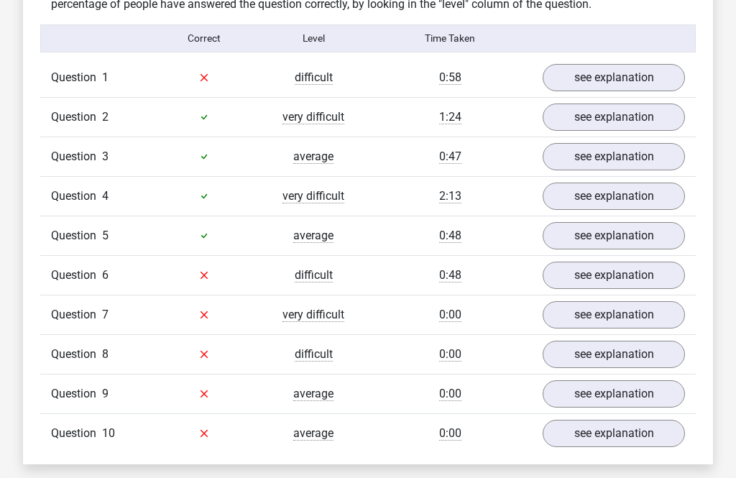
click at [102, 278] on span "6" at bounding box center [105, 276] width 6 height 14
click at [70, 277] on span "Question" at bounding box center [76, 275] width 51 height 17
click at [576, 288] on link "see explanation" at bounding box center [614, 275] width 142 height 27
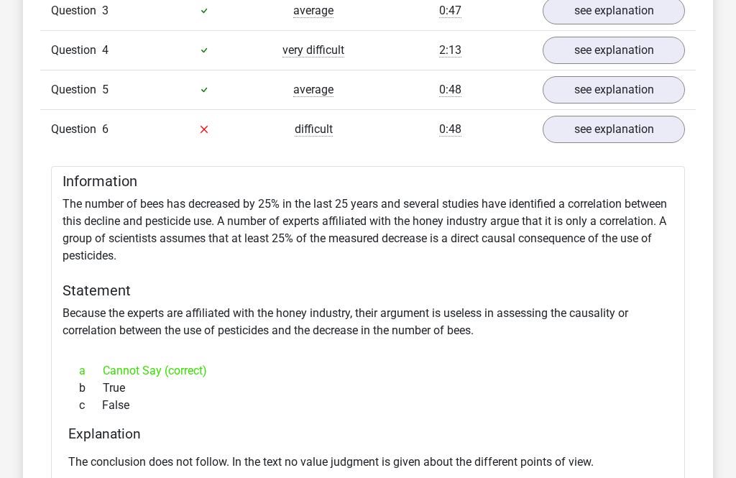
scroll to position [1264, 0]
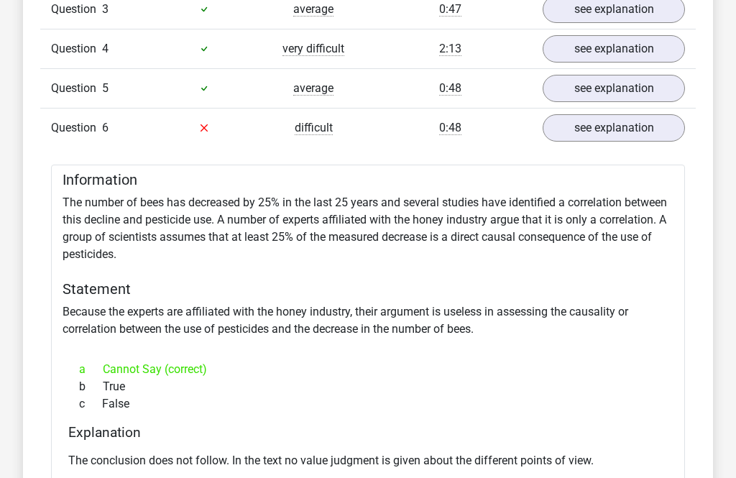
click at [209, 120] on div at bounding box center [204, 128] width 109 height 17
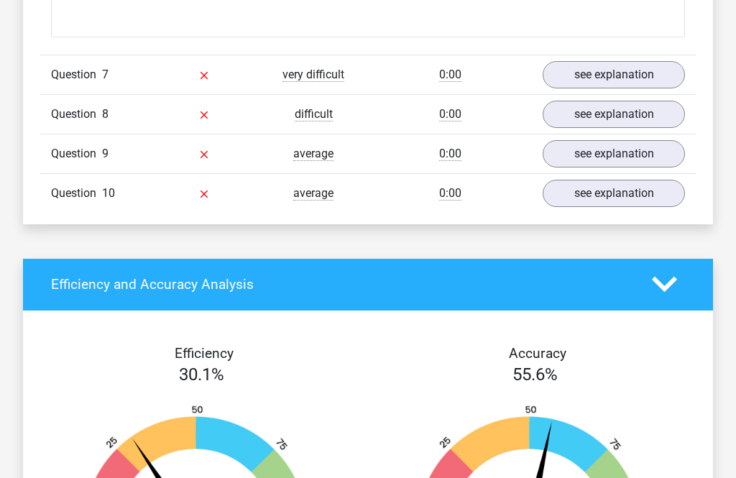
scroll to position [1787, 0]
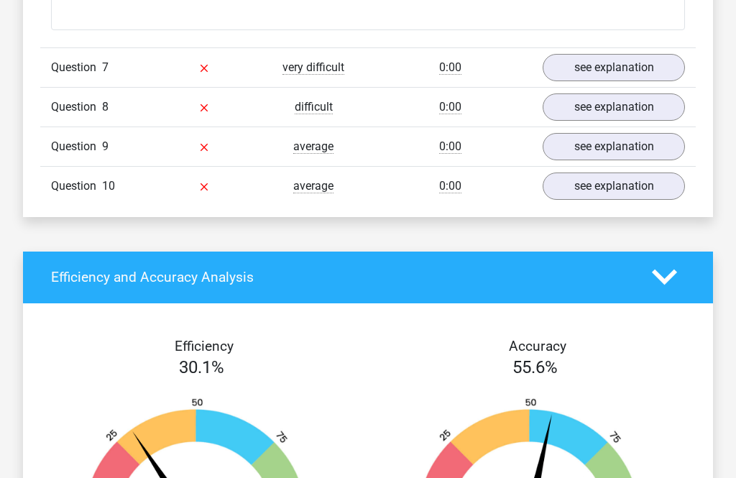
click at [78, 68] on span "Question" at bounding box center [76, 67] width 51 height 17
click at [93, 62] on span "Question" at bounding box center [76, 67] width 51 height 17
click at [602, 59] on link "see explanation" at bounding box center [614, 67] width 142 height 27
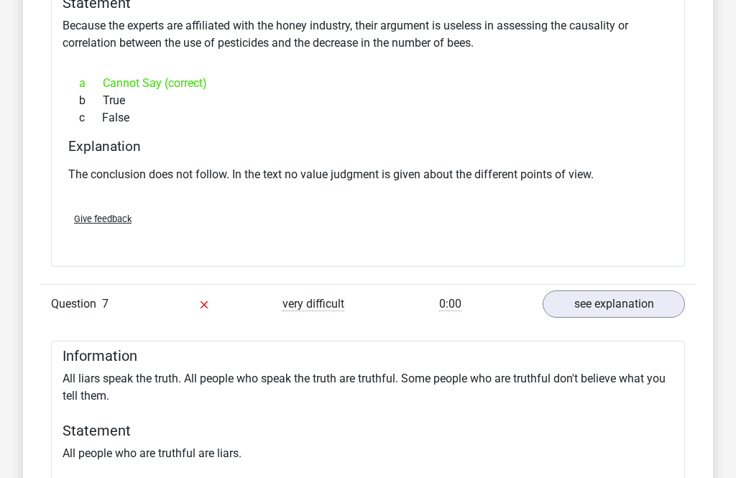
click at [606, 317] on link "see explanation" at bounding box center [614, 304] width 142 height 27
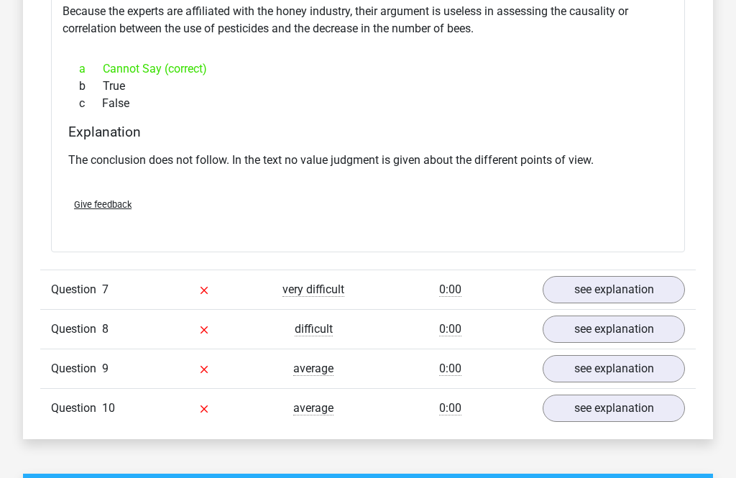
scroll to position [1569, 0]
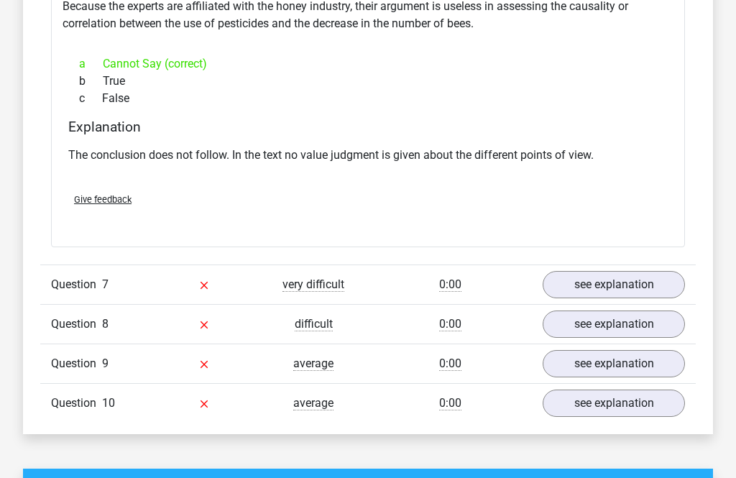
click at [98, 282] on span "Question" at bounding box center [76, 285] width 51 height 17
click at [644, 286] on link "see explanation" at bounding box center [614, 285] width 142 height 27
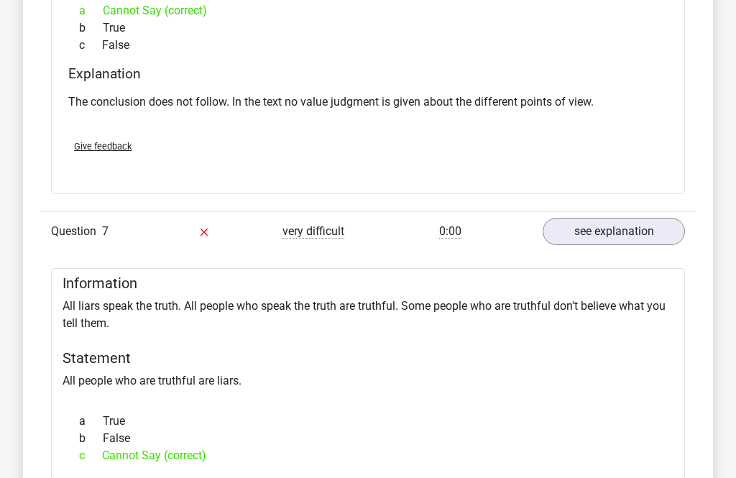
scroll to position [1649, 0]
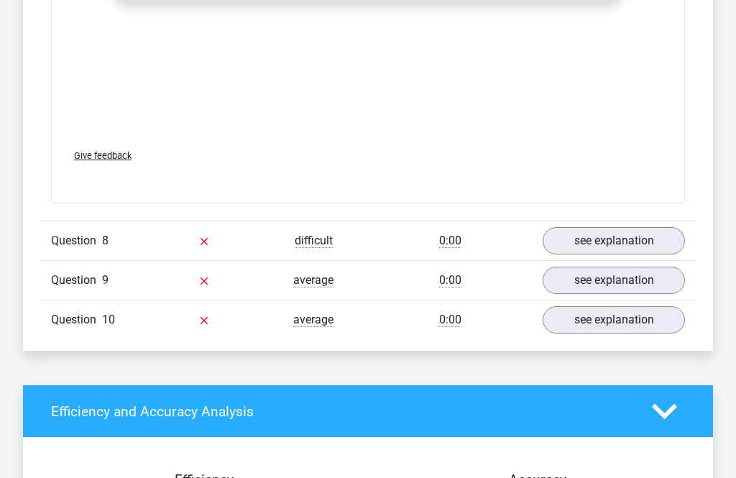
click at [610, 250] on link "see explanation" at bounding box center [614, 241] width 142 height 27
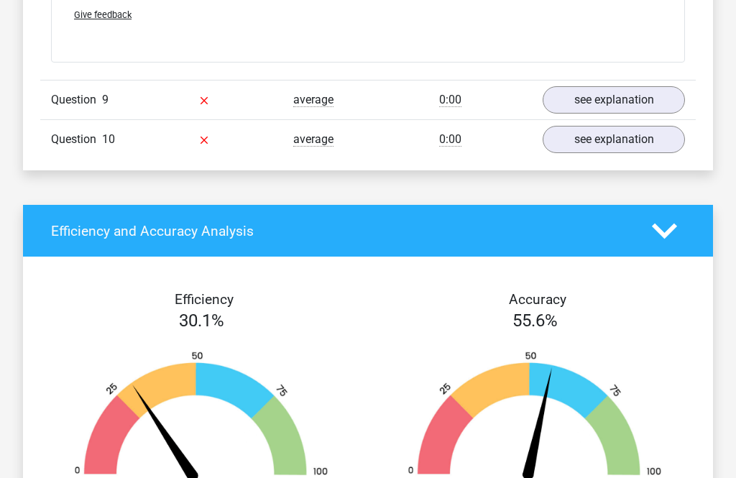
scroll to position [3016, 0]
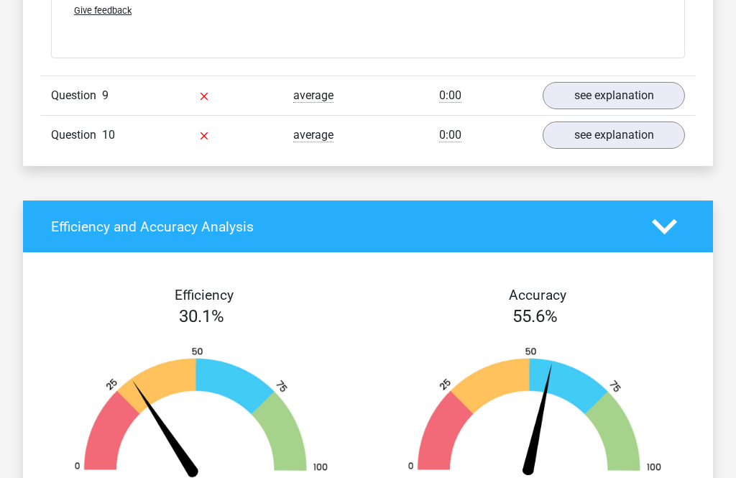
click at [663, 96] on link "see explanation" at bounding box center [614, 96] width 142 height 27
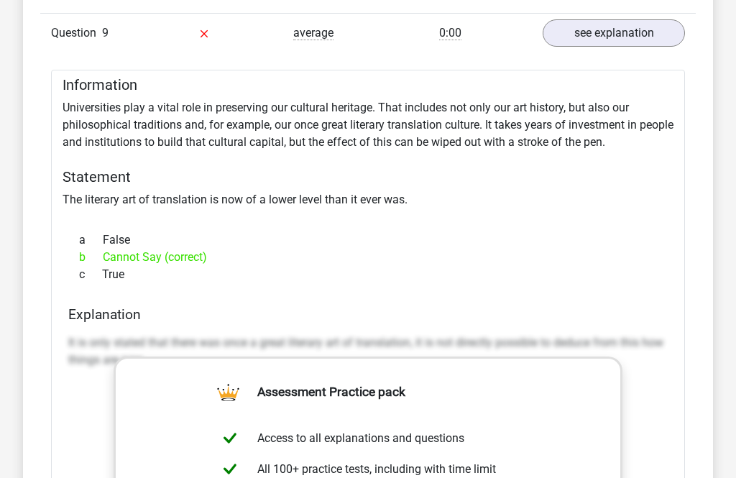
scroll to position [3056, 0]
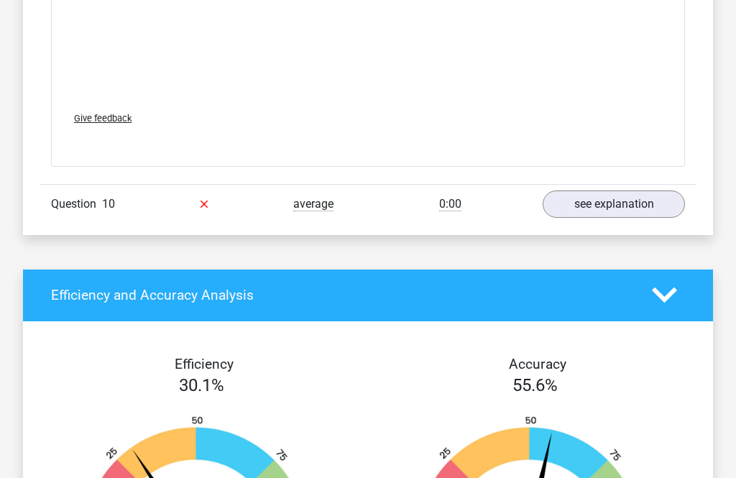
click at [638, 200] on link "see explanation" at bounding box center [614, 204] width 142 height 27
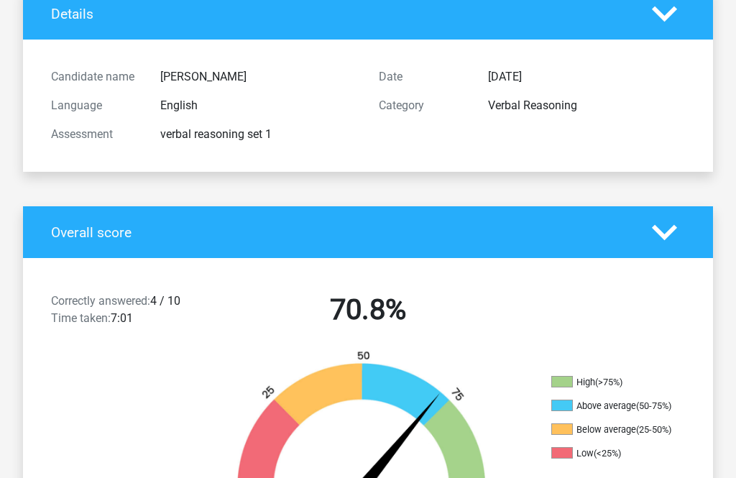
scroll to position [0, 0]
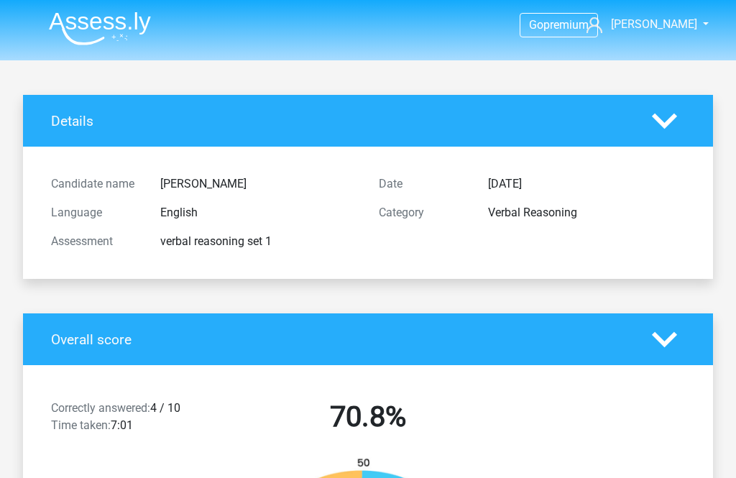
click at [104, 20] on img at bounding box center [100, 29] width 102 height 34
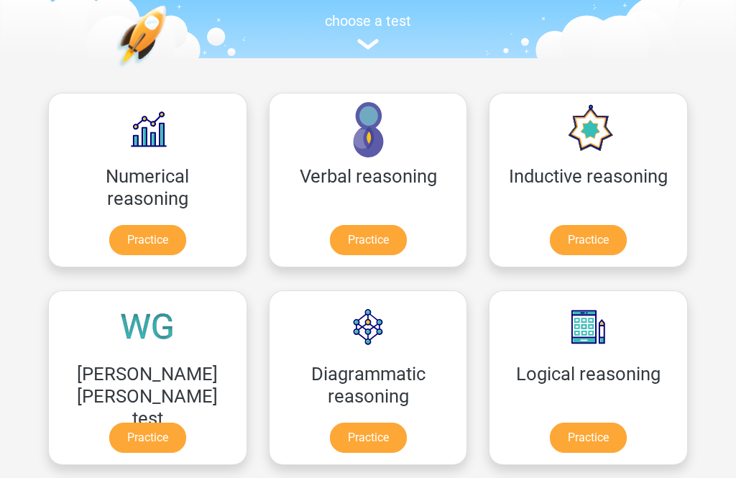
scroll to position [149, 0]
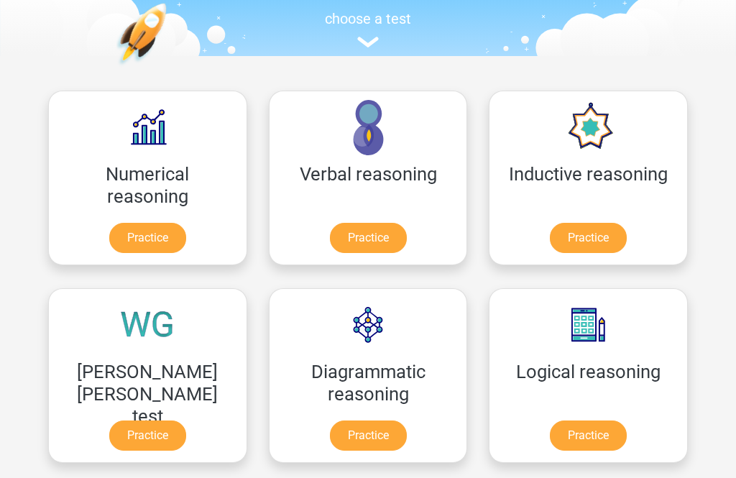
click at [129, 226] on link "Practice" at bounding box center [147, 239] width 77 height 30
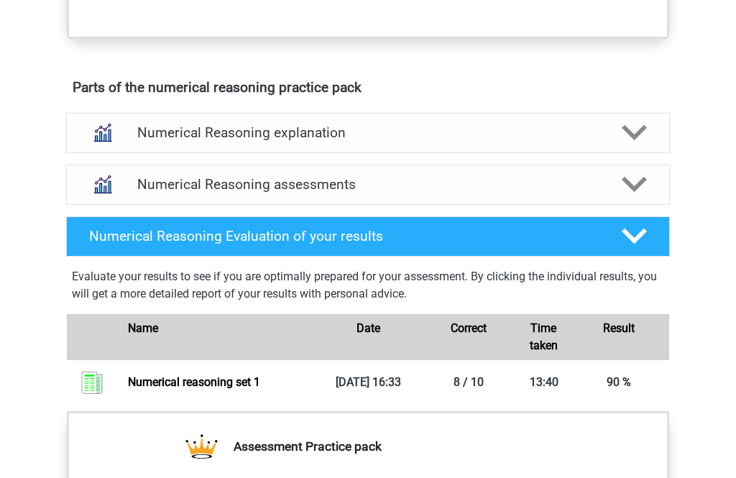
scroll to position [752, 0]
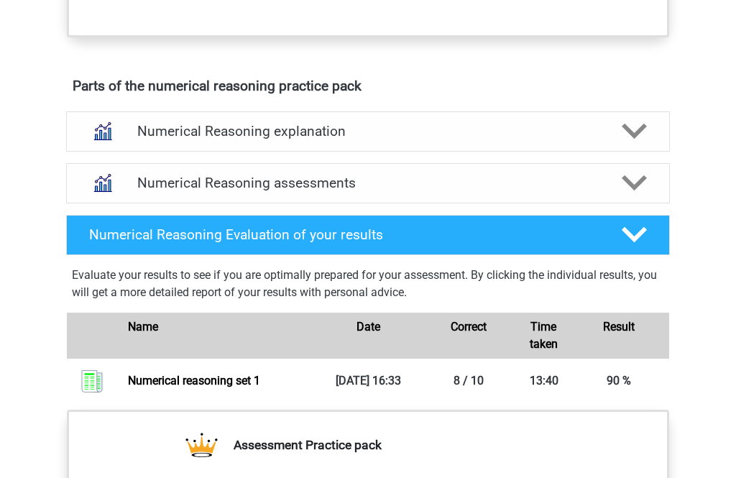
click at [633, 204] on div "Numerical Reasoning assessments" at bounding box center [368, 184] width 604 height 40
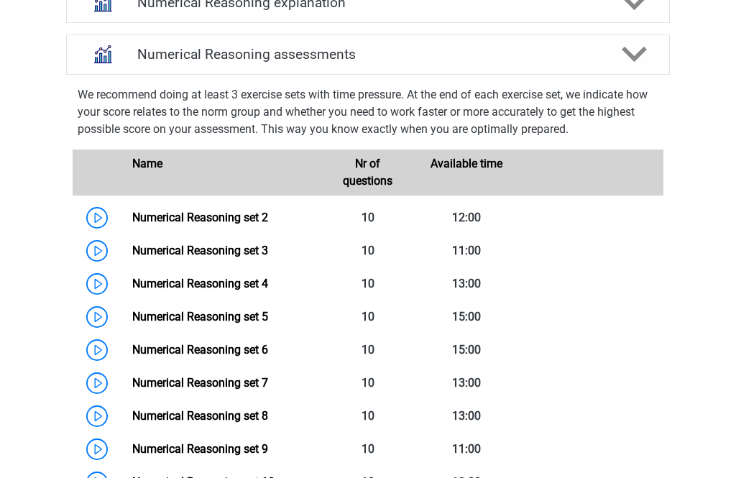
scroll to position [881, 0]
click at [132, 225] on link "Numerical Reasoning set 2" at bounding box center [200, 218] width 136 height 14
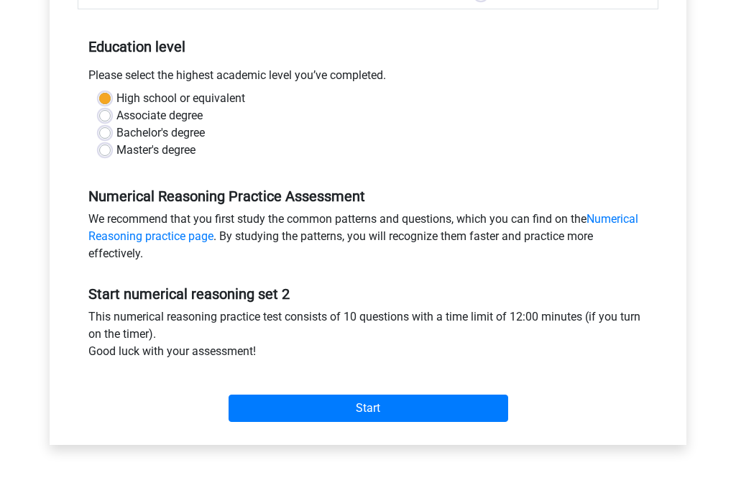
scroll to position [275, 0]
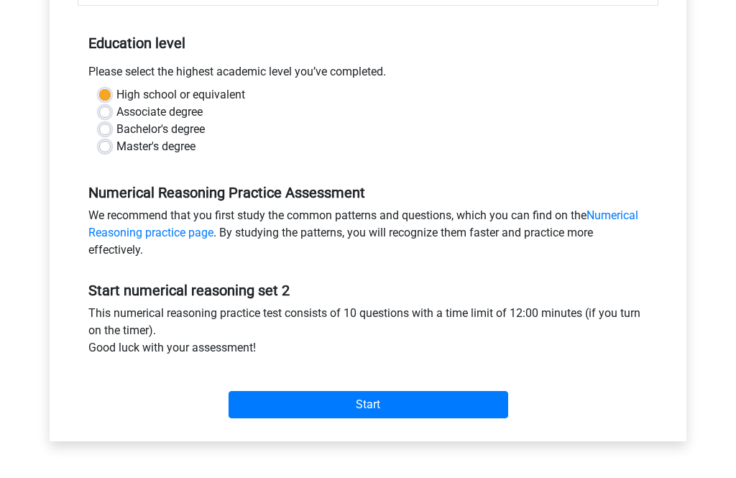
click at [369, 430] on div "Category: Numerical Reasoning Time: 12:00 Nr of questions: 10 Average % correct…" at bounding box center [367, 168] width 615 height 546
click at [348, 413] on input "Start" at bounding box center [369, 404] width 280 height 27
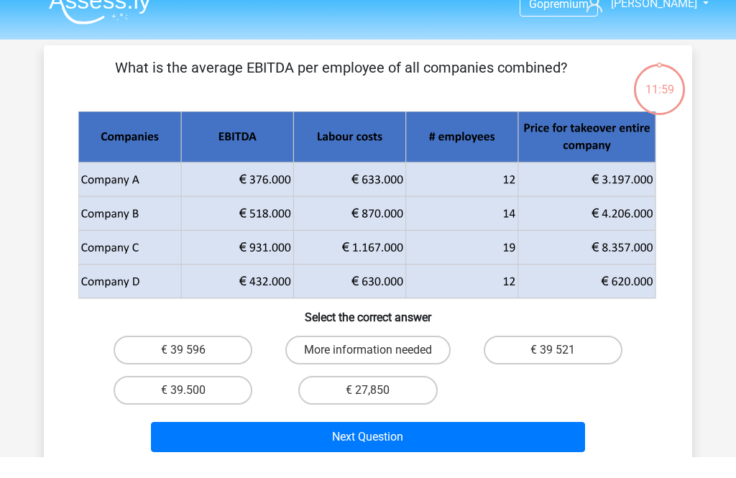
scroll to position [21, 0]
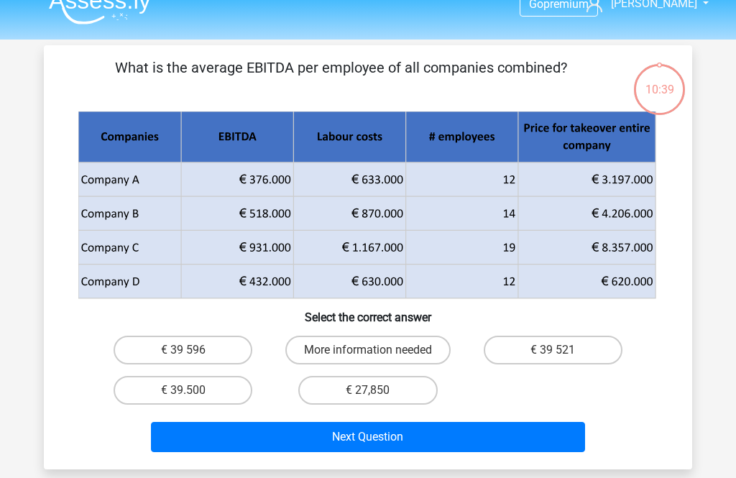
click at [444, 347] on label "More information needed" at bounding box center [367, 350] width 165 height 29
click at [377, 350] on input "More information needed" at bounding box center [372, 354] width 9 height 9
radio input "true"
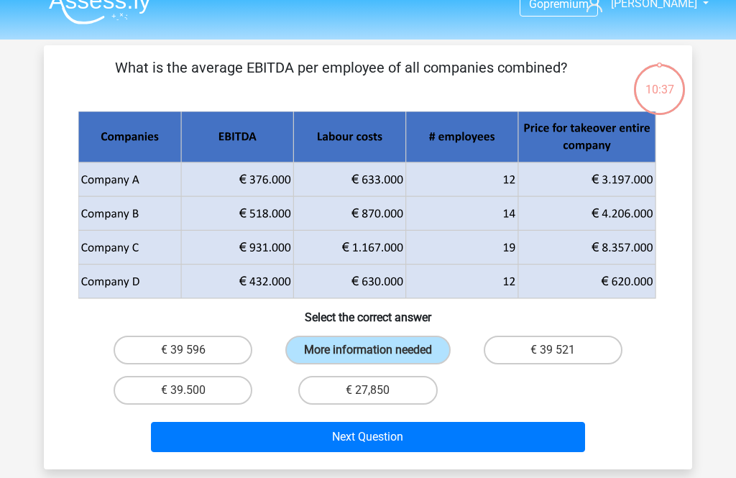
click at [520, 452] on button "Next Question" at bounding box center [368, 437] width 435 height 30
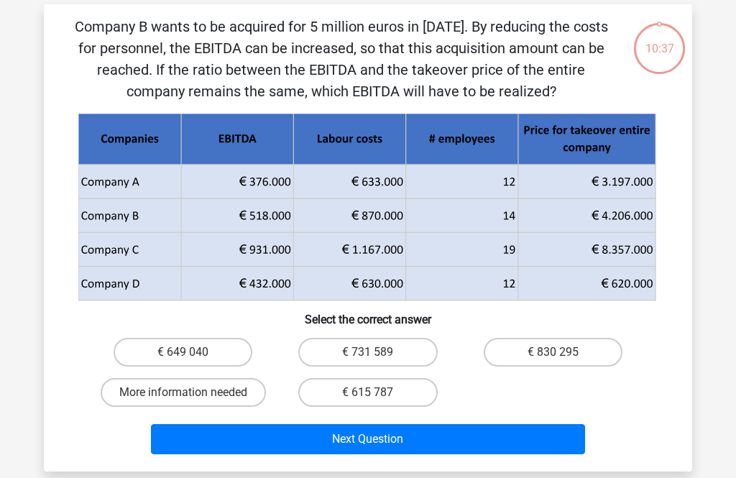
scroll to position [66, 0]
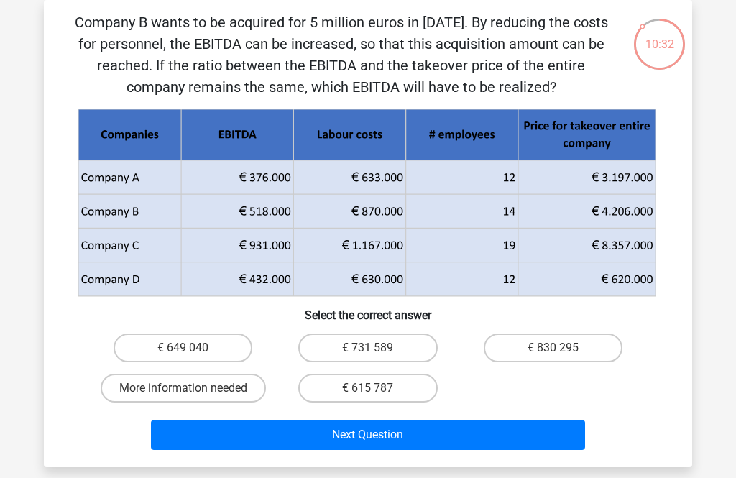
click at [468, 438] on button "Next Question" at bounding box center [368, 435] width 435 height 30
click at [492, 432] on button "Next Question" at bounding box center [368, 435] width 435 height 30
click at [347, 354] on label "€ 731 589" at bounding box center [367, 348] width 139 height 29
click at [368, 354] on input "€ 731 589" at bounding box center [372, 352] width 9 height 9
radio input "true"
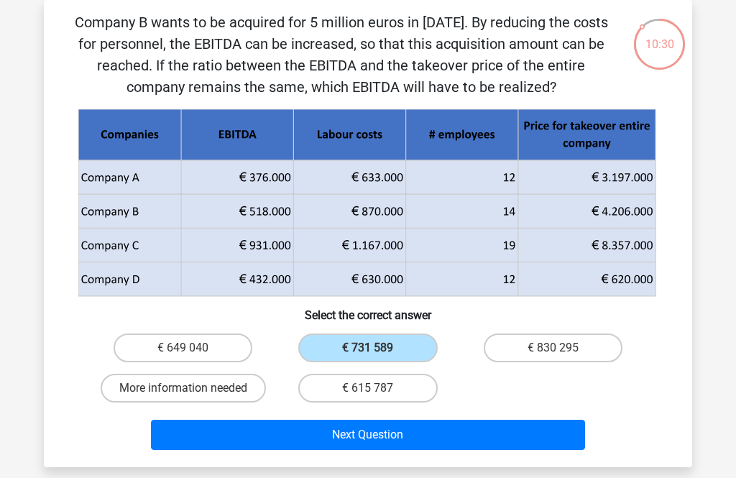
click at [459, 441] on button "Next Question" at bounding box center [368, 435] width 435 height 30
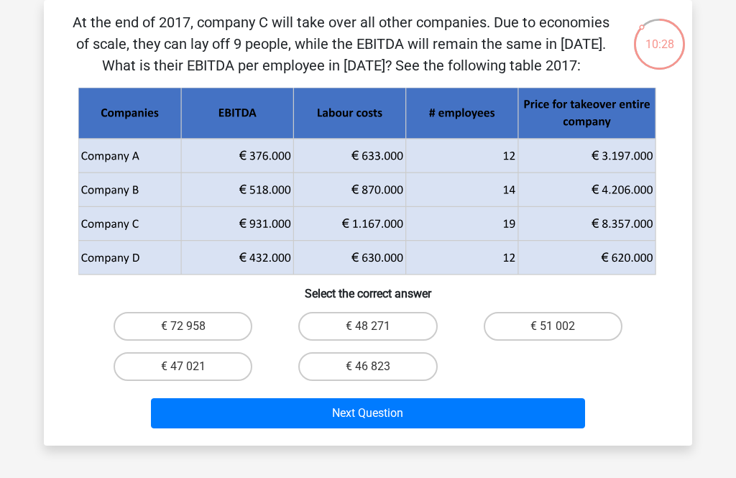
click at [389, 308] on div "€ 48 271" at bounding box center [367, 326] width 185 height 40
click at [466, 427] on button "Next Question" at bounding box center [368, 413] width 435 height 30
click at [340, 331] on label "€ 48 271" at bounding box center [367, 326] width 139 height 29
click at [368, 331] on input "€ 48 271" at bounding box center [372, 330] width 9 height 9
radio input "true"
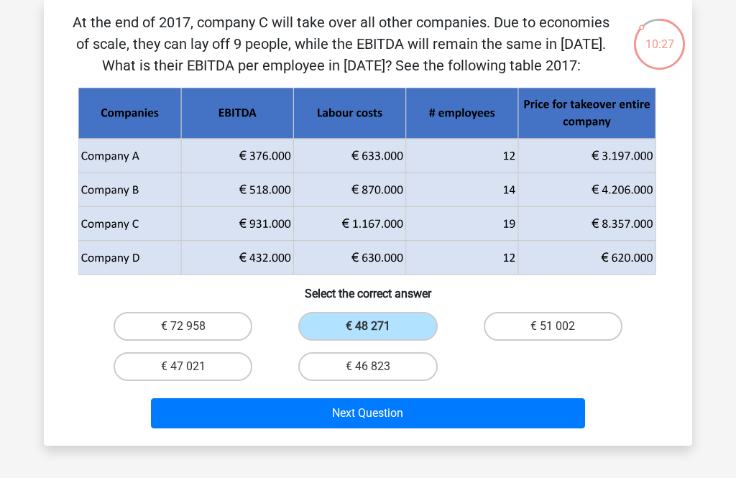
click at [457, 418] on button "Next Question" at bounding box center [368, 413] width 435 height 30
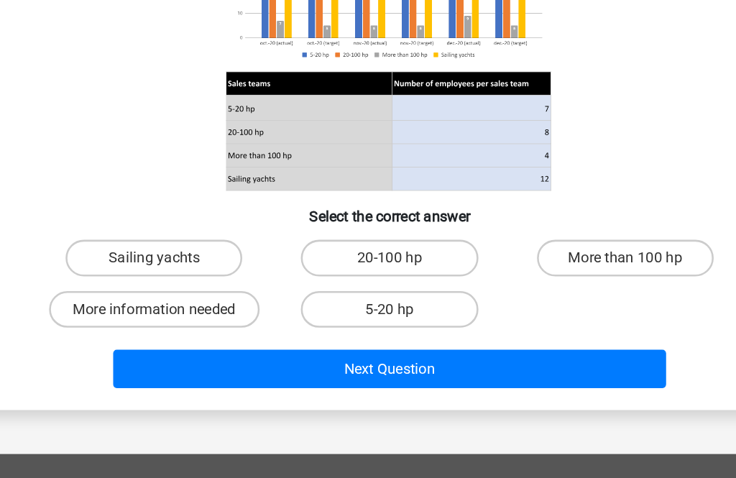
scroll to position [153, 0]
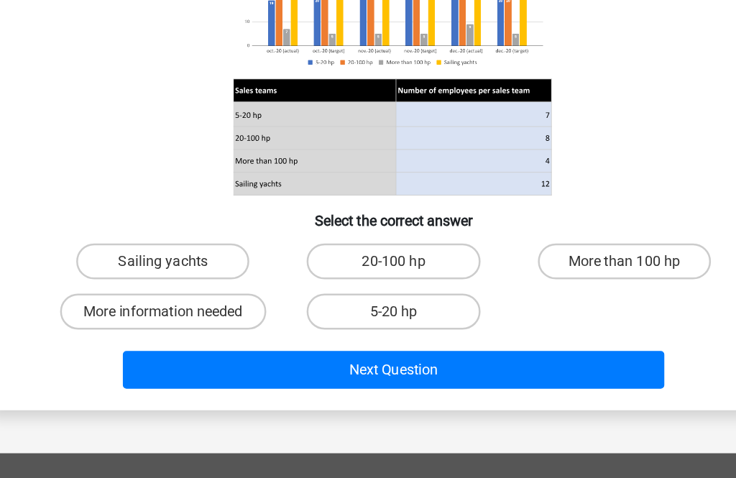
click at [500, 253] on label "More than 100 hp" at bounding box center [553, 267] width 139 height 29
click at [553, 267] on input "More than 100 hp" at bounding box center [557, 271] width 9 height 9
radio input "true"
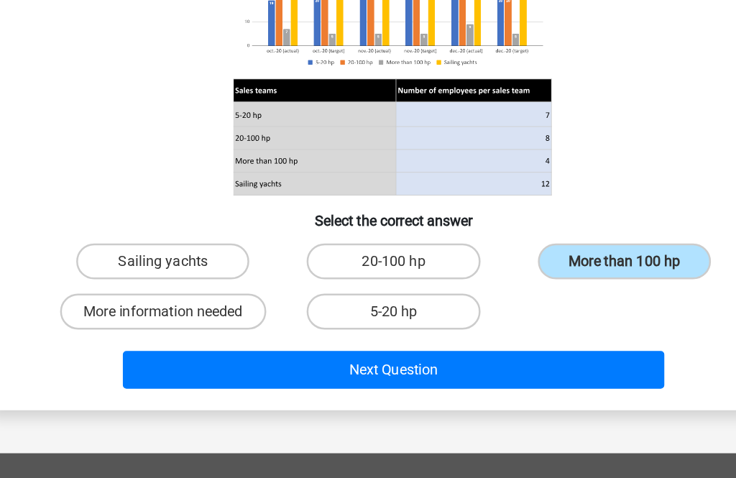
click at [487, 339] on button "Next Question" at bounding box center [368, 354] width 435 height 30
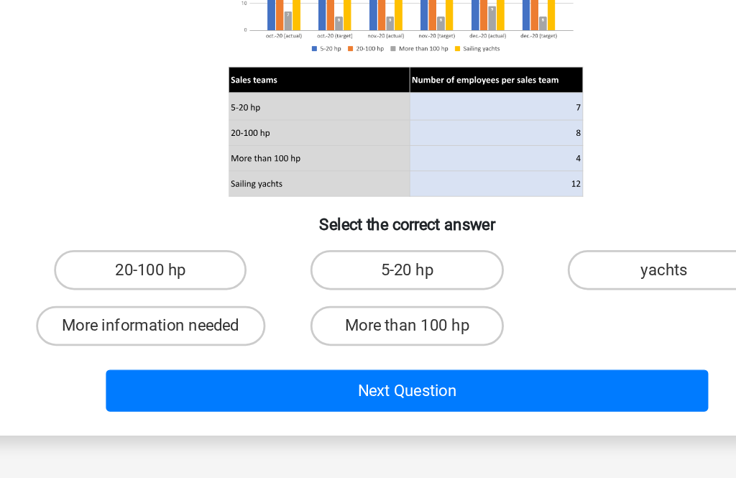
scroll to position [162, 0]
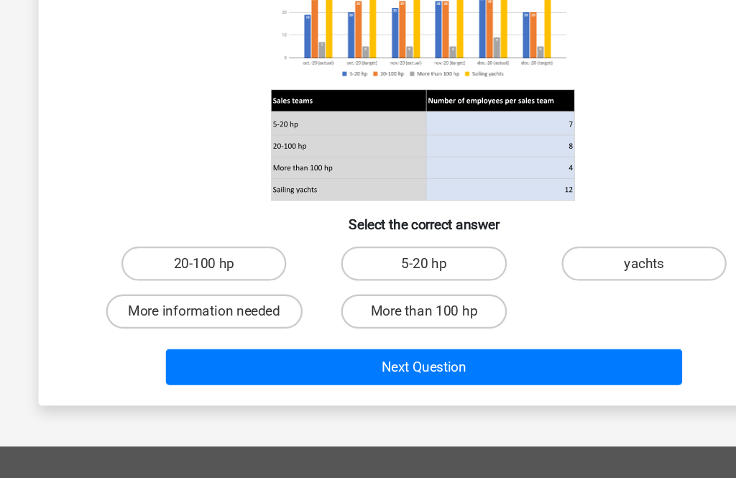
click at [206, 244] on label "20-100 hp" at bounding box center [183, 258] width 139 height 29
click at [193, 259] on input "20-100 hp" at bounding box center [187, 263] width 9 height 9
radio input "true"
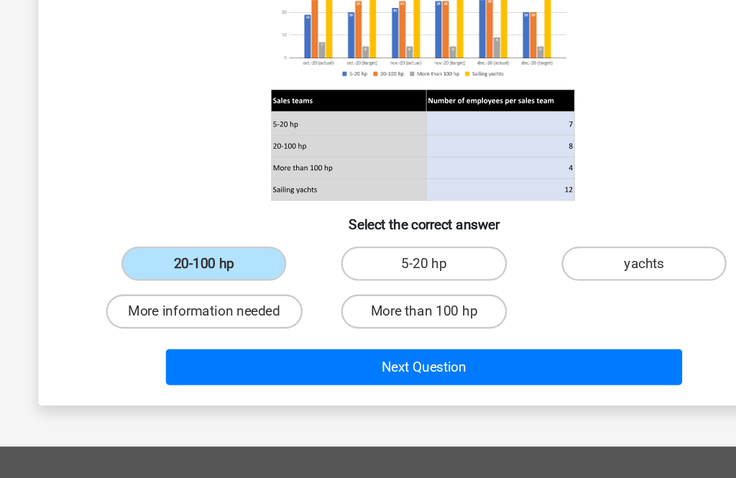
click at [245, 331] on button "Next Question" at bounding box center [368, 346] width 435 height 30
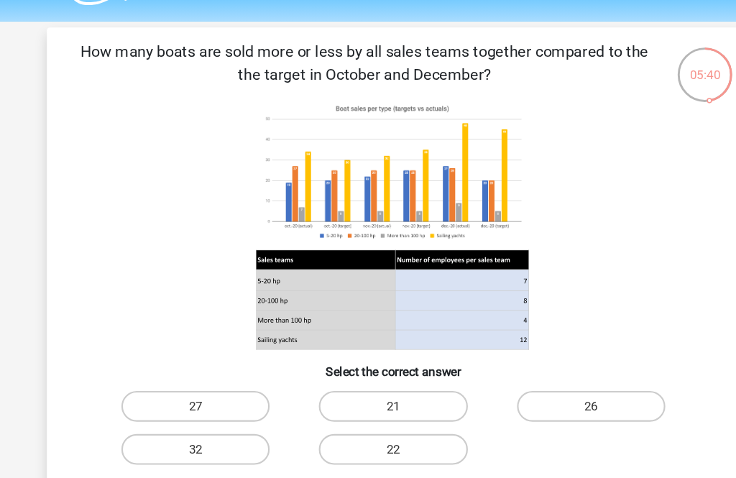
scroll to position [42, 0]
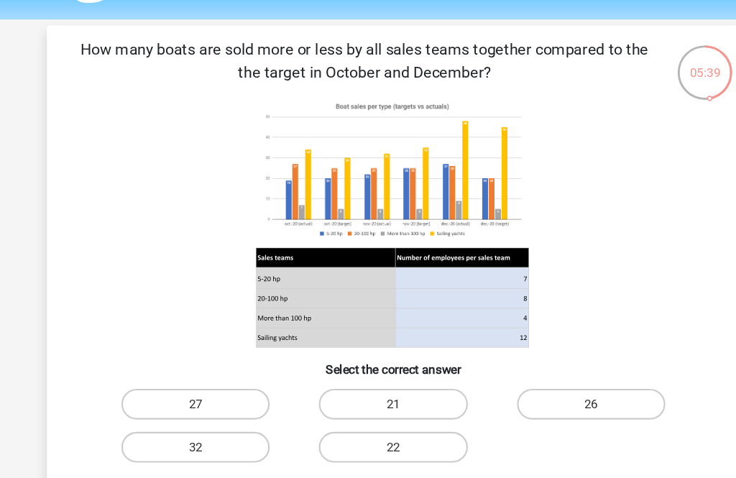
click at [203, 382] on label "27" at bounding box center [183, 378] width 139 height 29
click at [193, 382] on input "27" at bounding box center [187, 382] width 9 height 9
radio input "true"
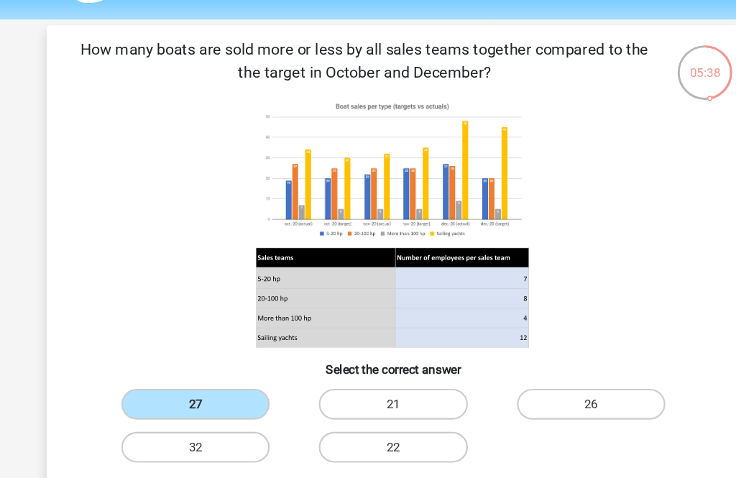
click at [346, 458] on button "Next Question" at bounding box center [368, 465] width 435 height 30
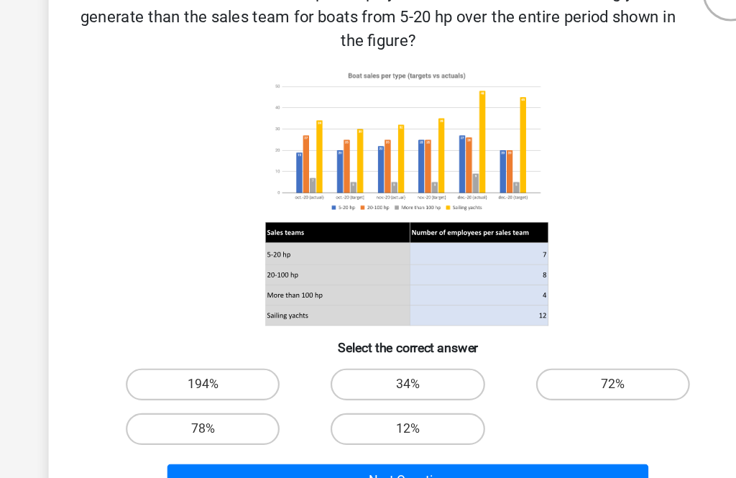
scroll to position [115, 0]
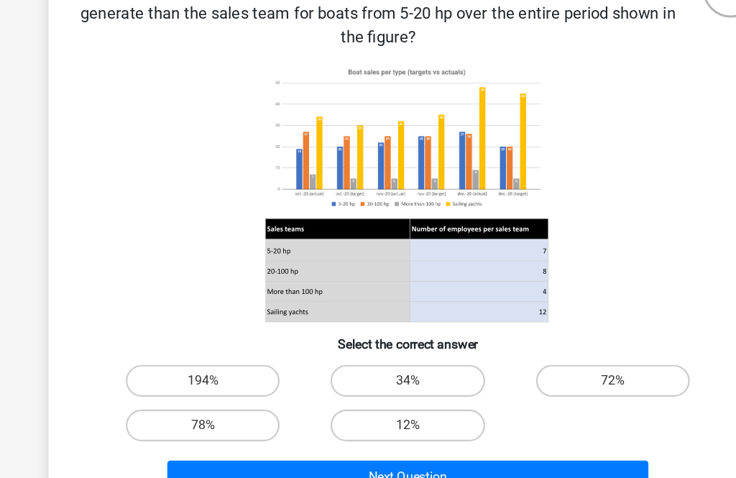
click at [203, 343] on label "194%" at bounding box center [183, 348] width 139 height 29
click at [193, 349] on input "194%" at bounding box center [187, 353] width 9 height 9
radio input "true"
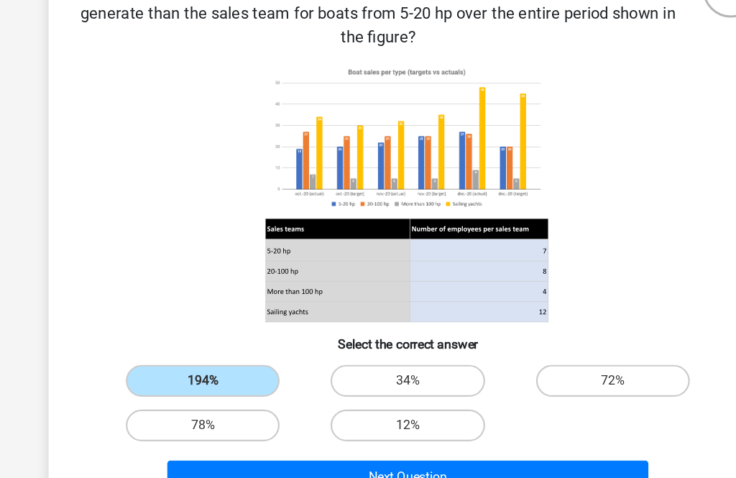
click at [449, 426] on button "Next Question" at bounding box center [368, 435] width 435 height 30
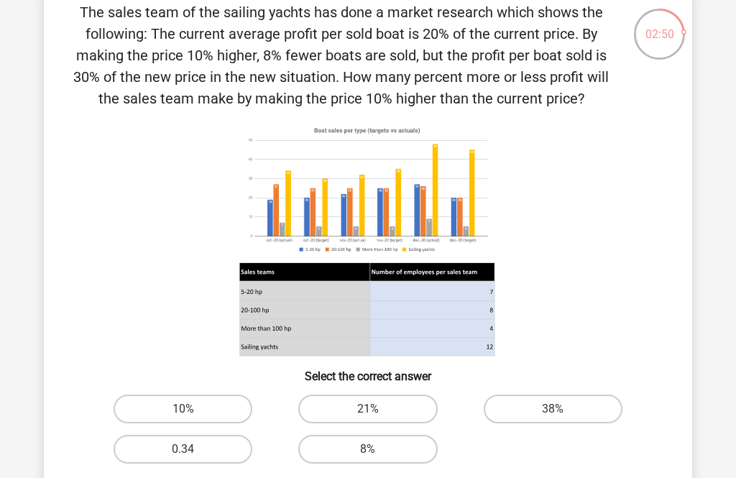
scroll to position [97, 0]
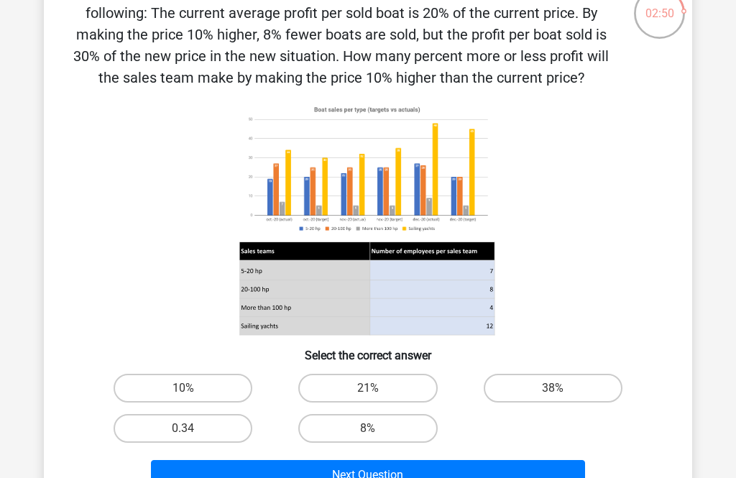
click at [469, 477] on button "Next Question" at bounding box center [368, 475] width 435 height 30
click at [464, 477] on button "Next Question" at bounding box center [368, 475] width 435 height 30
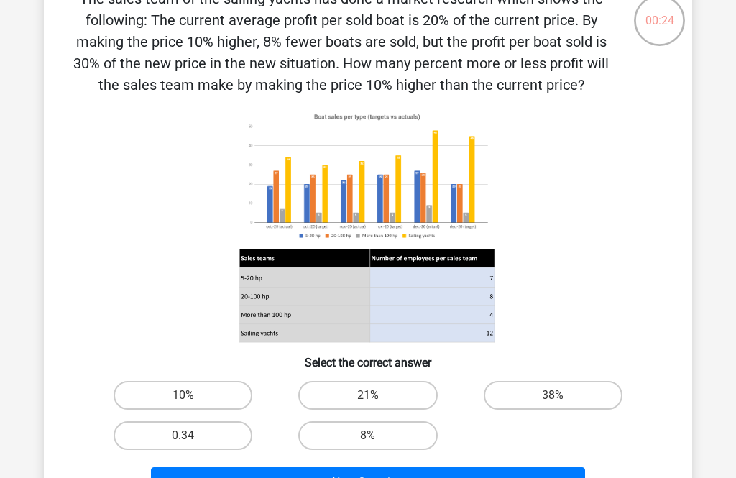
scroll to position [91, 0]
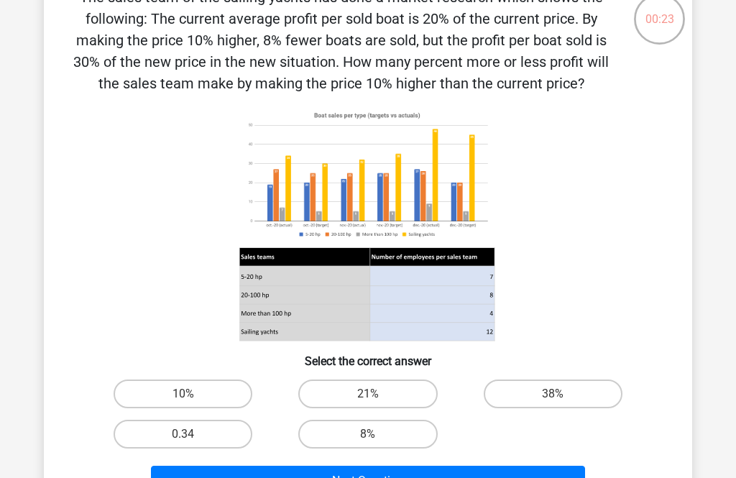
click at [229, 387] on label "10%" at bounding box center [183, 394] width 139 height 29
click at [193, 394] on input "10%" at bounding box center [187, 398] width 9 height 9
radio input "true"
click at [272, 477] on button "Next Question" at bounding box center [368, 481] width 435 height 30
click at [283, 474] on button "Next Question" at bounding box center [368, 481] width 435 height 30
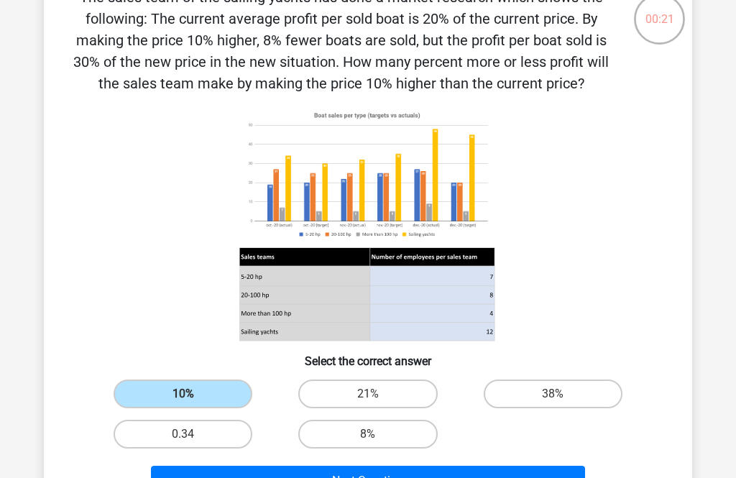
click at [222, 397] on label "10%" at bounding box center [183, 394] width 139 height 29
click at [193, 397] on input "10%" at bounding box center [187, 398] width 9 height 9
click at [286, 477] on button "Next Question" at bounding box center [368, 481] width 435 height 30
click at [303, 477] on button "Next Question" at bounding box center [368, 481] width 435 height 30
click at [377, 403] on input "21%" at bounding box center [372, 398] width 9 height 9
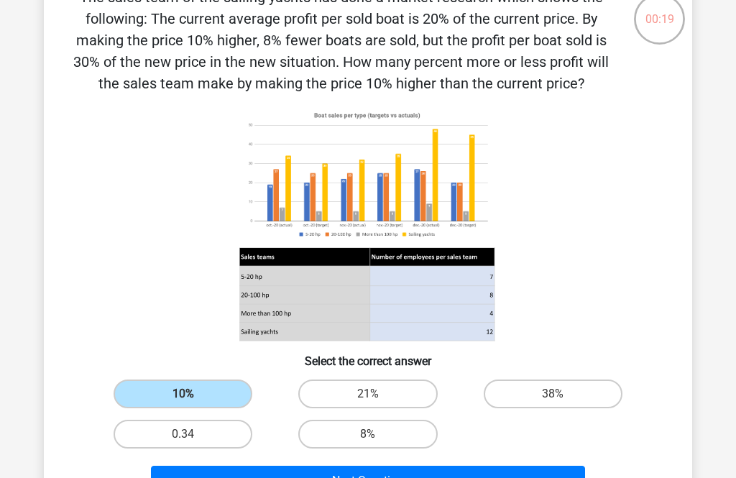
radio input "true"
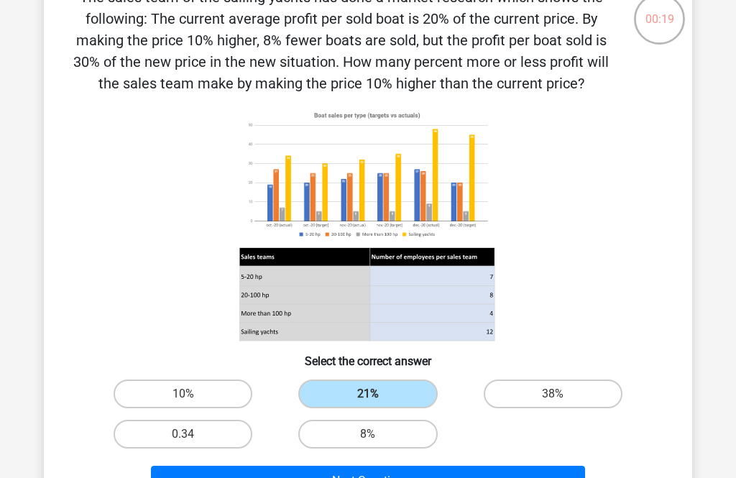
click at [369, 477] on button "Next Question" at bounding box center [368, 481] width 435 height 30
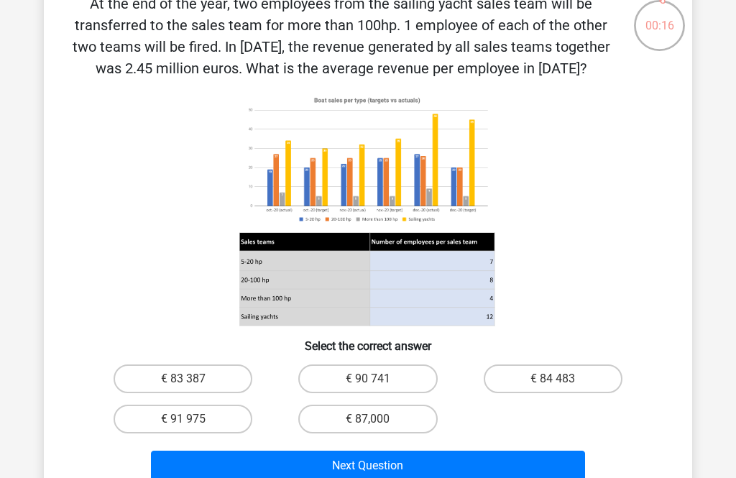
scroll to position [96, 0]
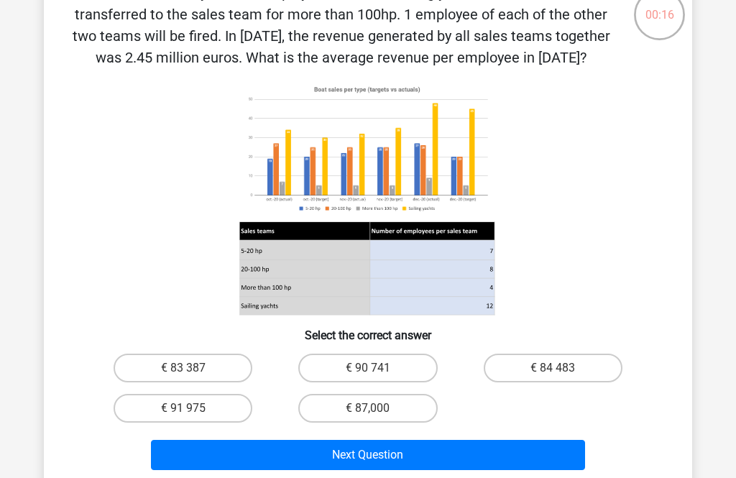
click at [392, 382] on label "€ 90 741" at bounding box center [367, 368] width 139 height 29
click at [377, 377] on input "€ 90 741" at bounding box center [372, 372] width 9 height 9
radio input "true"
click at [394, 470] on button "Next Question" at bounding box center [368, 455] width 435 height 30
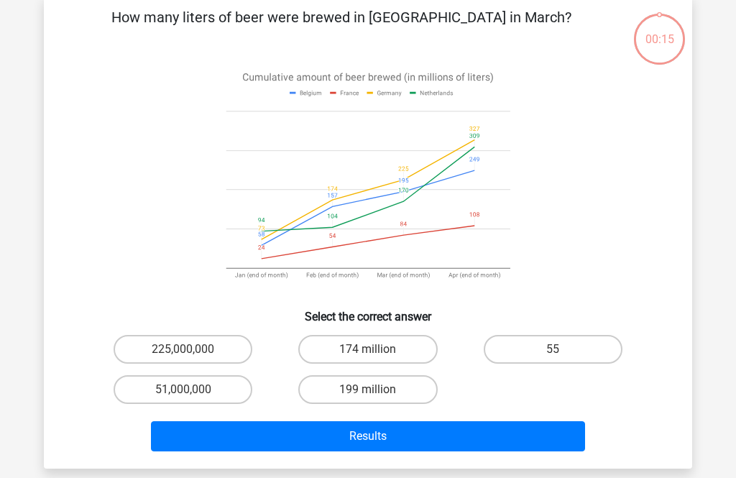
scroll to position [66, 0]
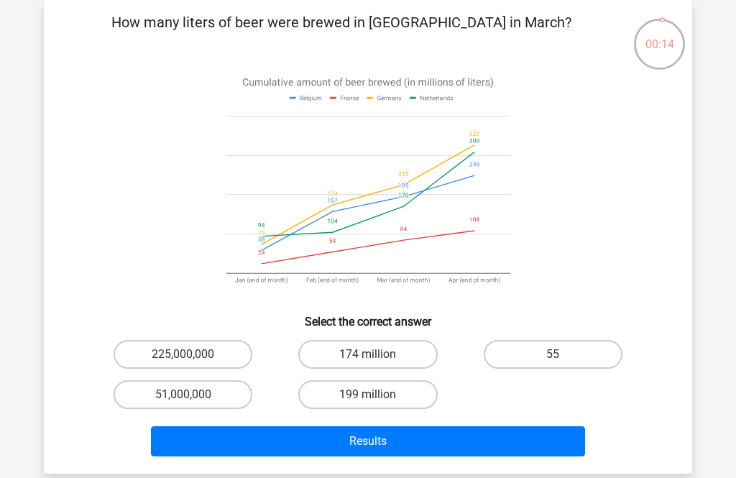
click at [398, 369] on label "174 million" at bounding box center [367, 354] width 139 height 29
click at [377, 364] on input "174 million" at bounding box center [372, 358] width 9 height 9
radio input "true"
click at [401, 454] on button "Results" at bounding box center [368, 441] width 435 height 30
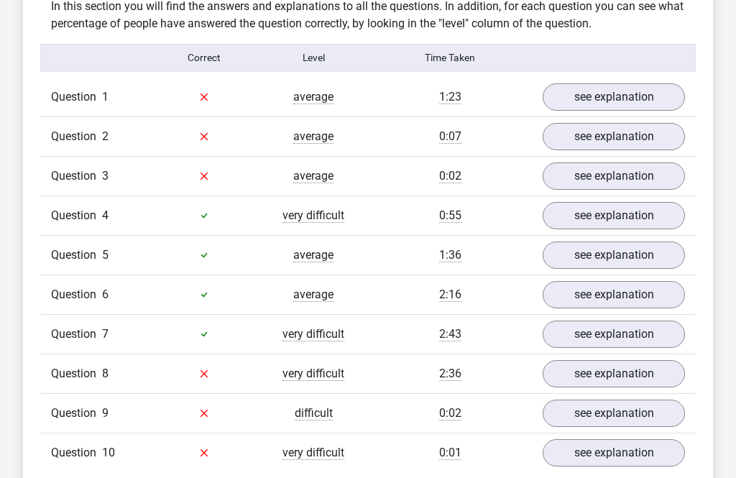
scroll to position [1073, 0]
click at [617, 339] on link "see explanation" at bounding box center [614, 334] width 142 height 27
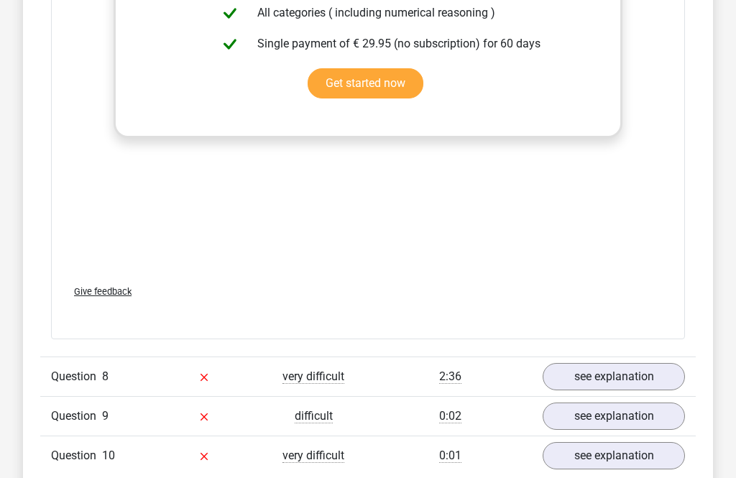
scroll to position [2201, 0]
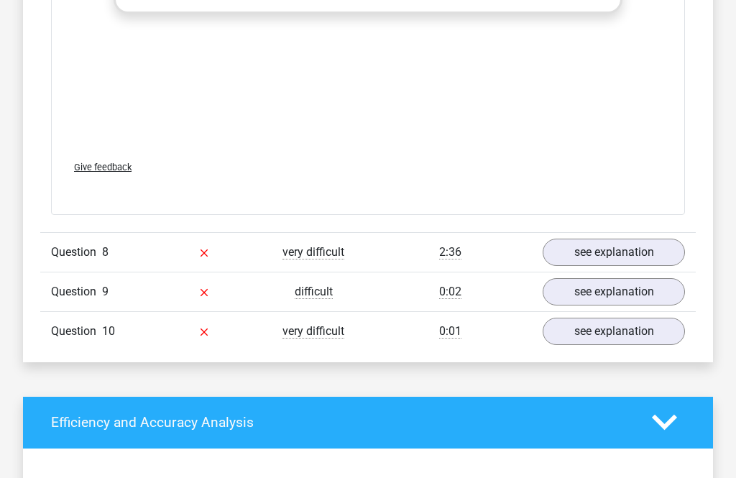
click at [615, 253] on link "see explanation" at bounding box center [614, 252] width 142 height 27
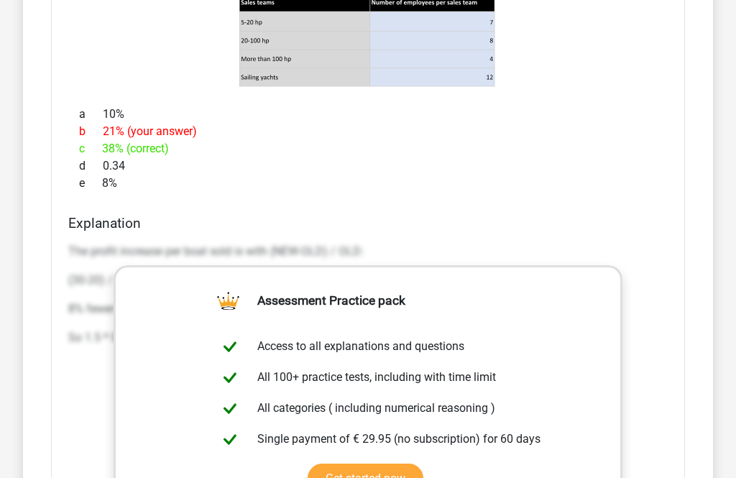
scroll to position [2720, 0]
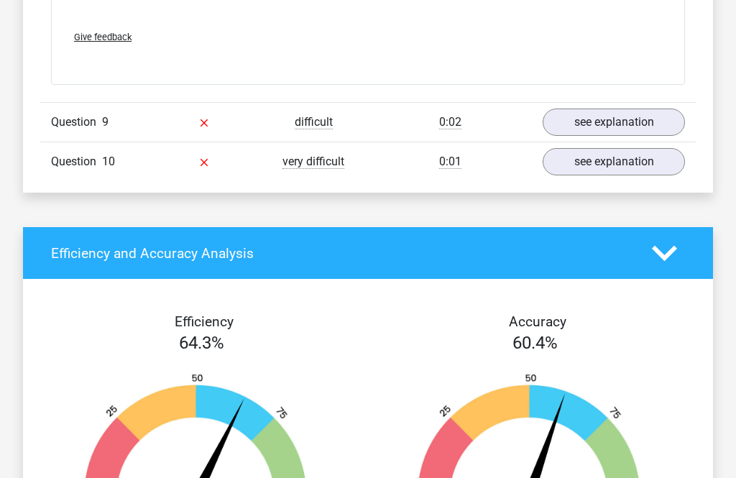
click at [695, 155] on div "see explanation" at bounding box center [614, 162] width 164 height 27
click at [660, 132] on link "see explanation" at bounding box center [614, 122] width 142 height 27
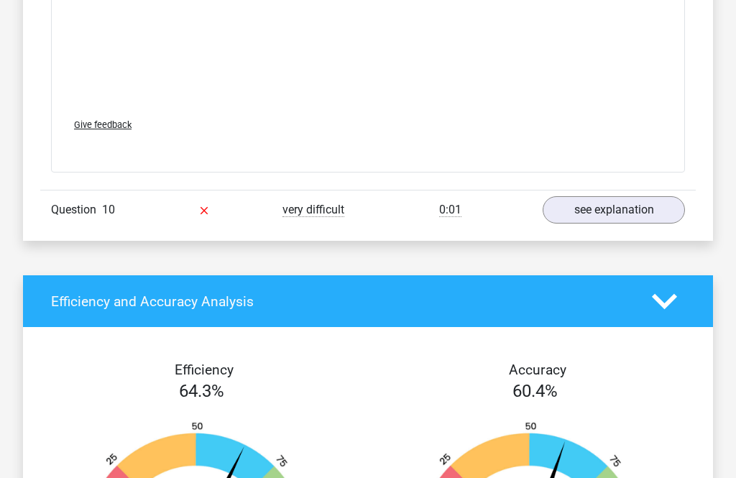
scroll to position [4295, 0]
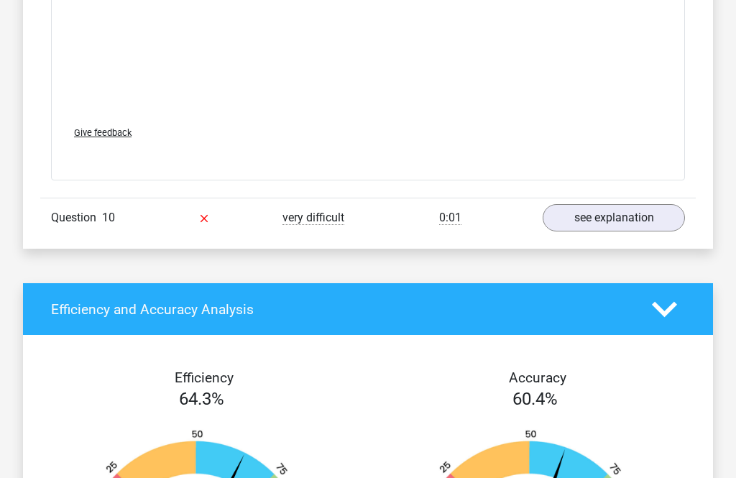
click at [372, 207] on div "Question 10 very difficult 0:01 see explanation" at bounding box center [368, 218] width 656 height 40
click at [363, 225] on div "very difficult" at bounding box center [313, 218] width 109 height 17
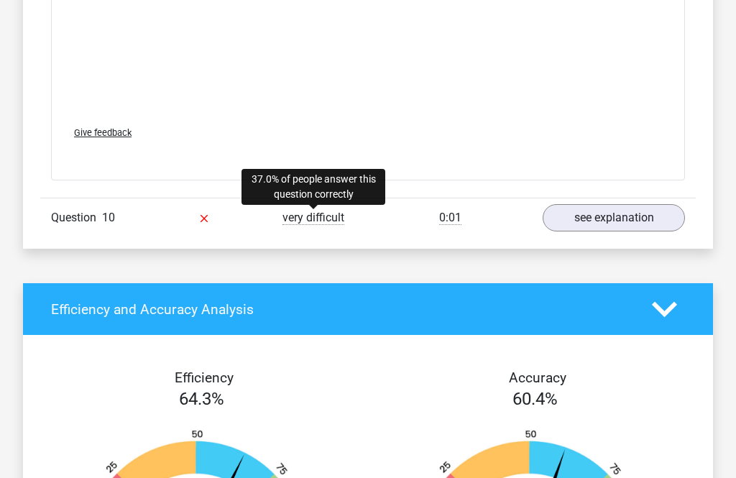
click at [318, 224] on span "very difficult" at bounding box center [313, 218] width 62 height 14
click at [594, 214] on link "see explanation" at bounding box center [614, 217] width 142 height 27
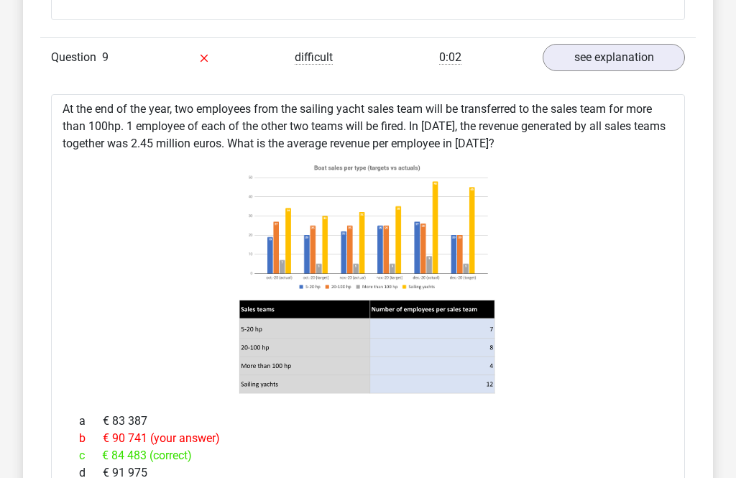
scroll to position [3434, 0]
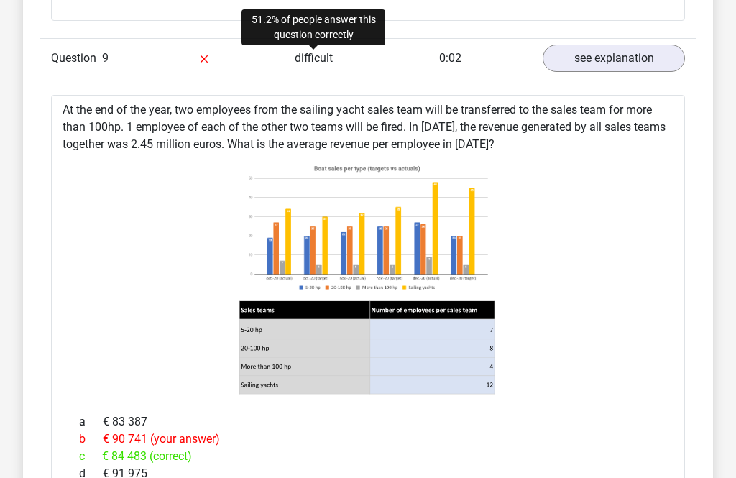
click at [313, 51] on span "difficult" at bounding box center [314, 58] width 38 height 14
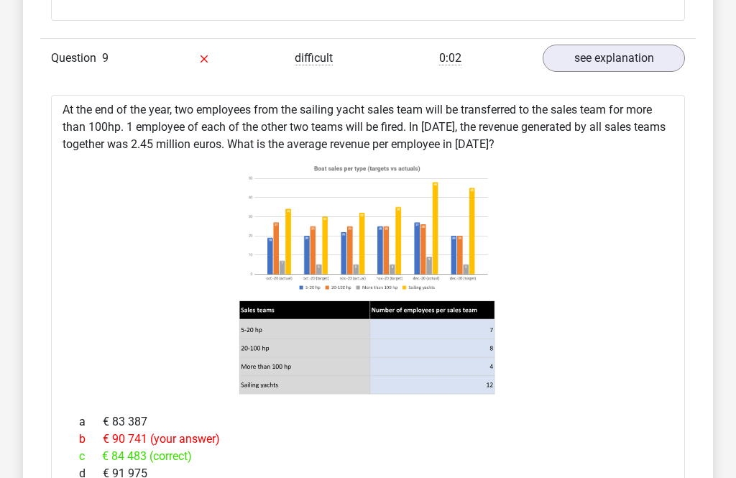
click at [612, 286] on icon at bounding box center [368, 277] width 588 height 237
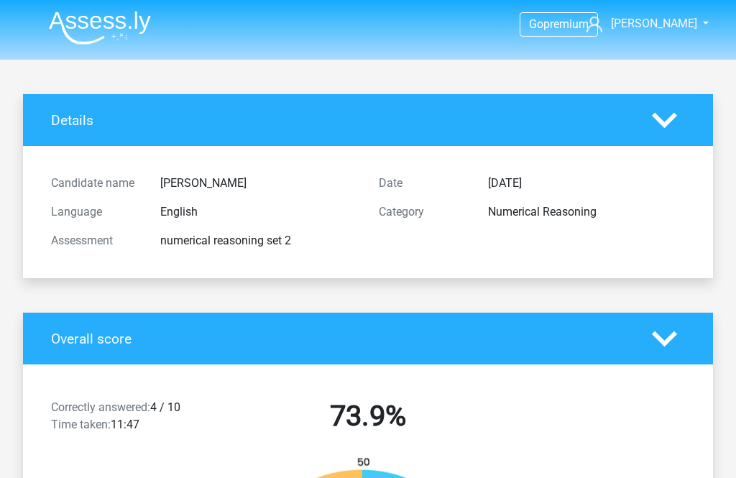
scroll to position [0, 0]
